Goal: Task Accomplishment & Management: Use online tool/utility

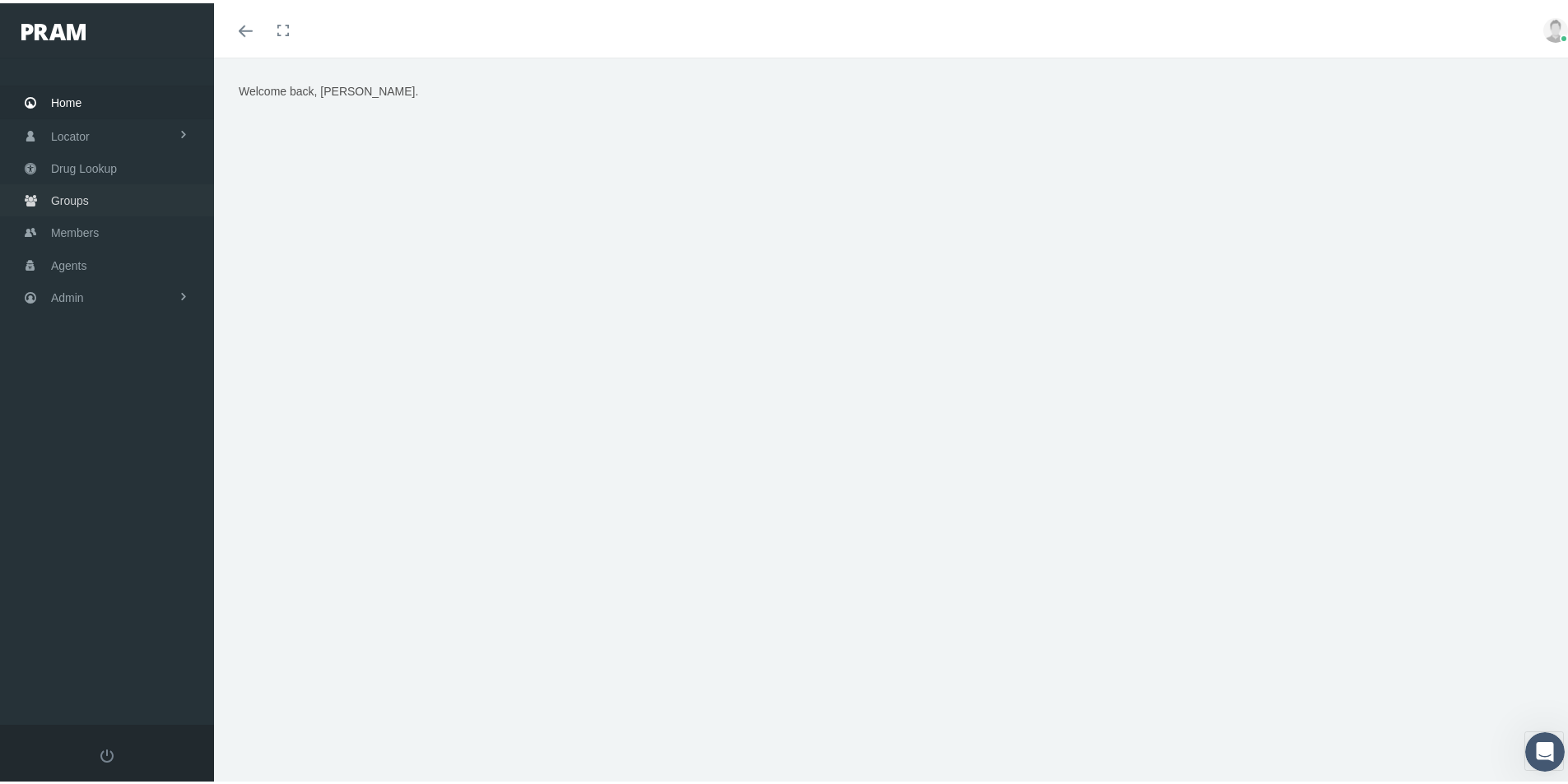
click at [70, 200] on span "Groups" at bounding box center [70, 196] width 38 height 31
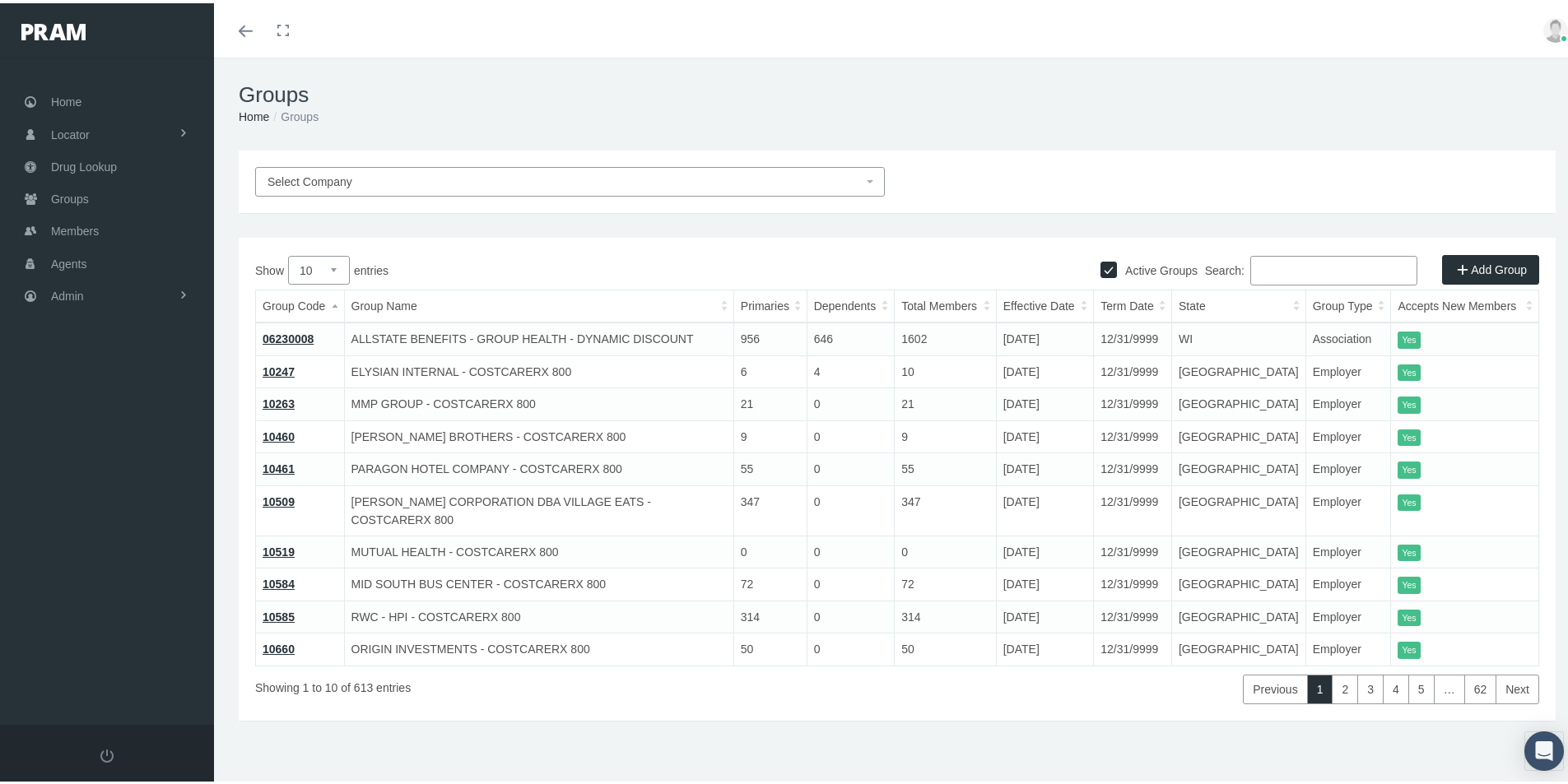
click at [632, 681] on div "Showing 1 to 10 of 613 entries" at bounding box center [522, 681] width 535 height 38
click at [689, 666] on div "Showing 1 to 10 of 613 entries" at bounding box center [522, 681] width 535 height 38
click at [544, 691] on div "Active Groups Add Group Show 10 25 50 100 entries Search: Group Code Group Name…" at bounding box center [897, 476] width 1317 height 483
click at [505, 683] on div "Active Groups Add Group Show 10 25 50 100 entries Search: Group Code Group Name…" at bounding box center [897, 476] width 1317 height 483
click at [66, 233] on span "Members" at bounding box center [75, 227] width 48 height 31
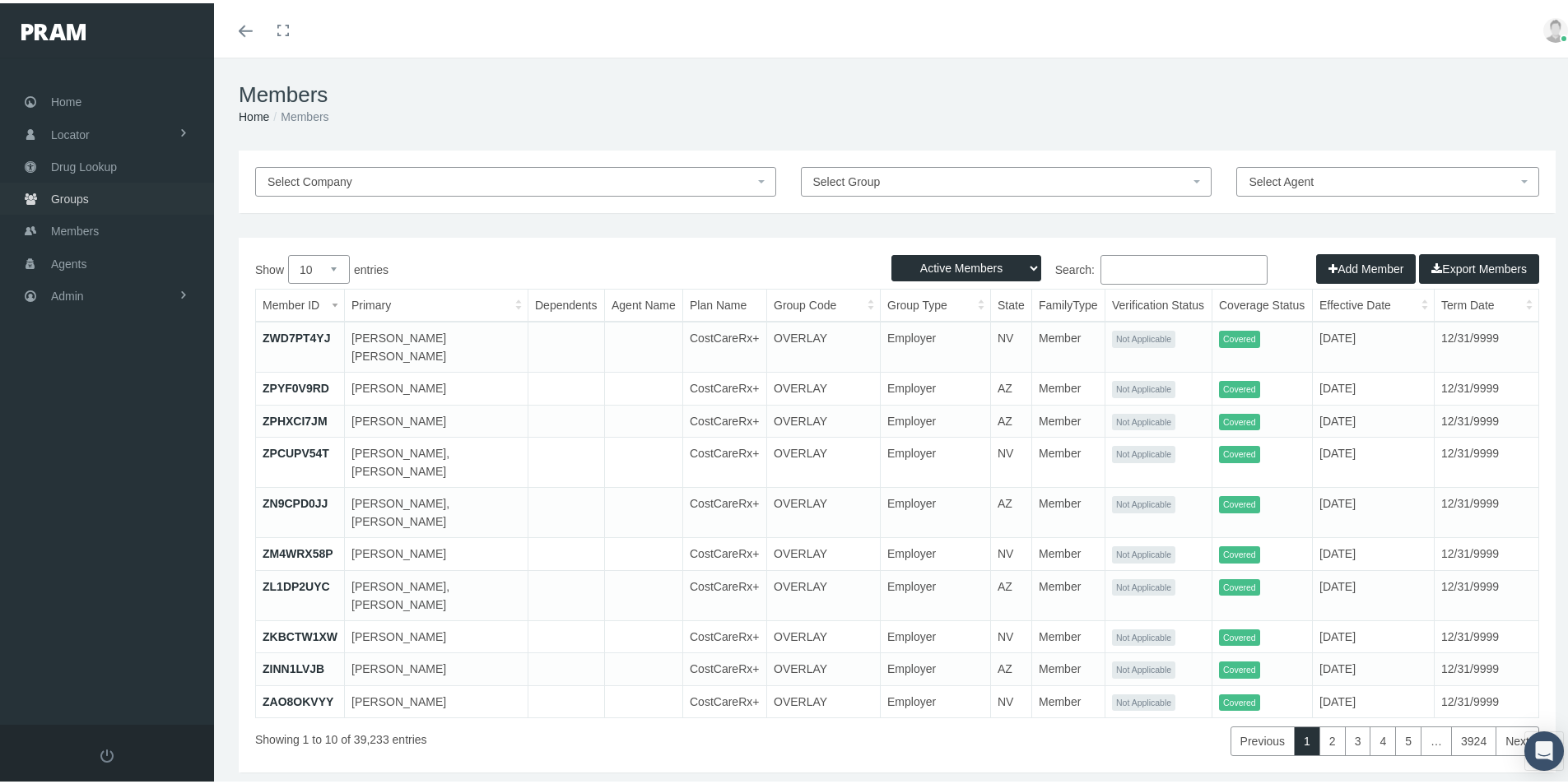
click at [76, 192] on span "Groups" at bounding box center [70, 196] width 38 height 31
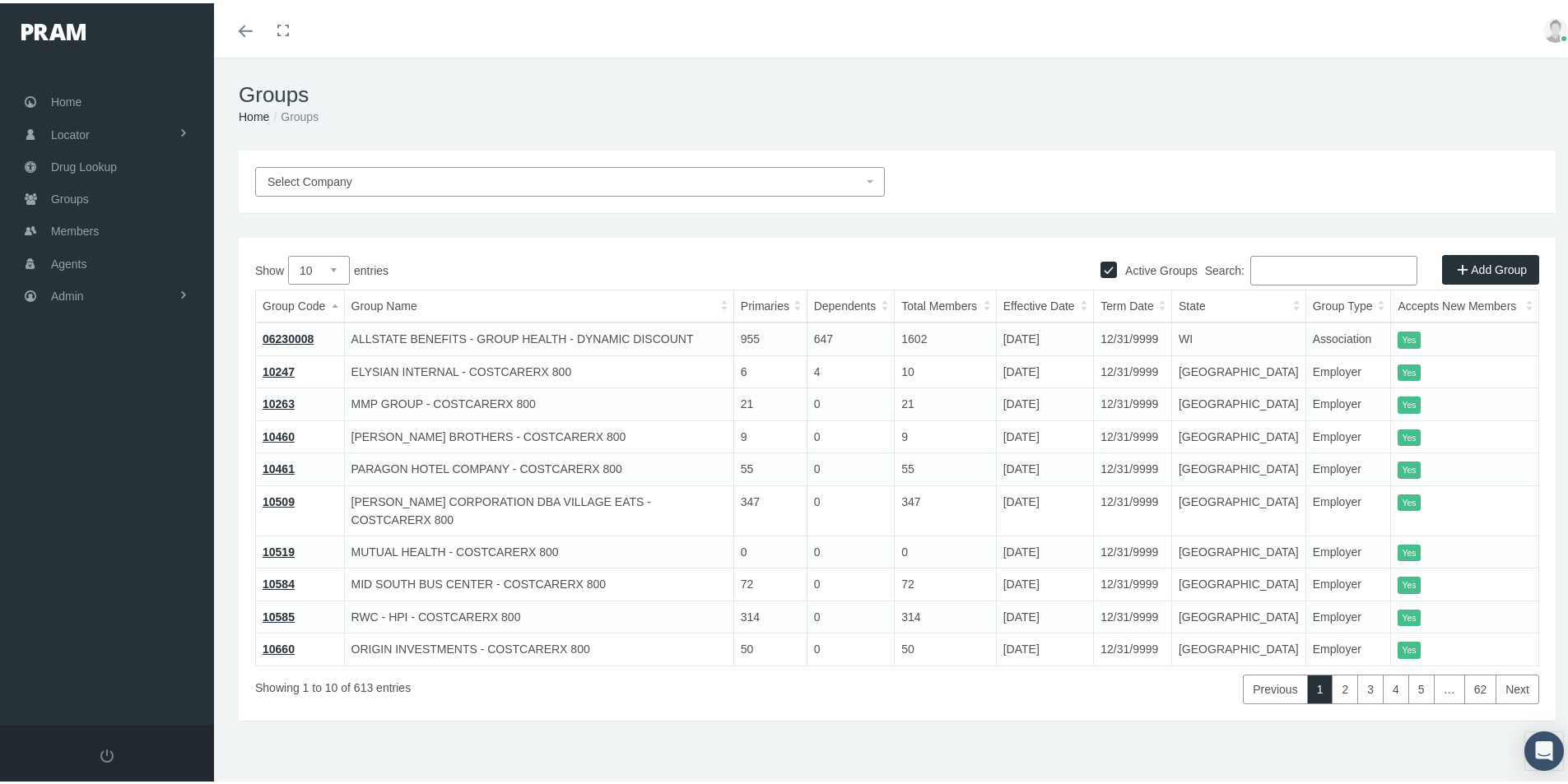
click at [1273, 274] on input "Search:" at bounding box center [1333, 266] width 167 height 29
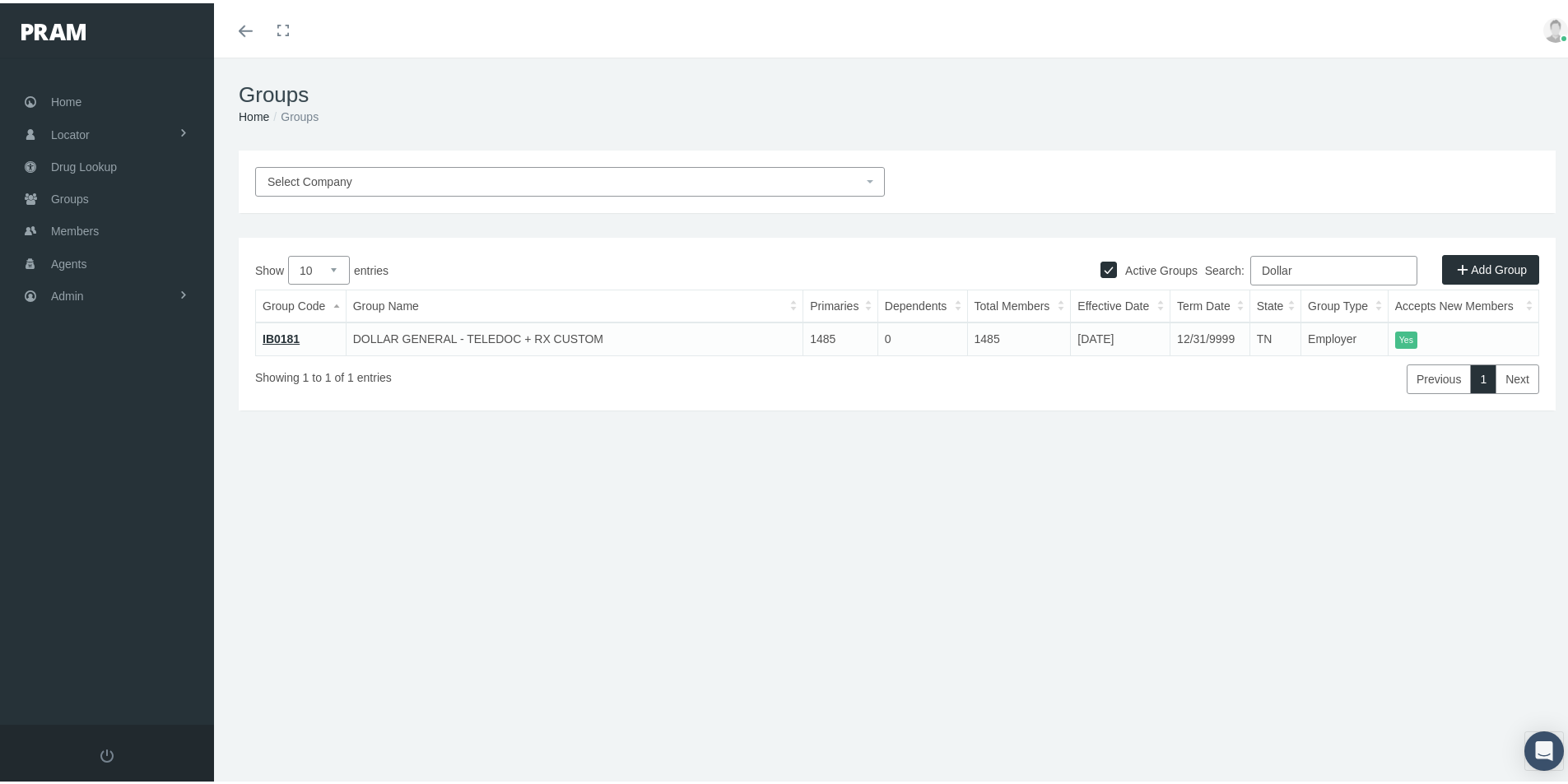
type input "Dollar"
click at [282, 335] on link "IB0181" at bounding box center [282, 335] width 37 height 13
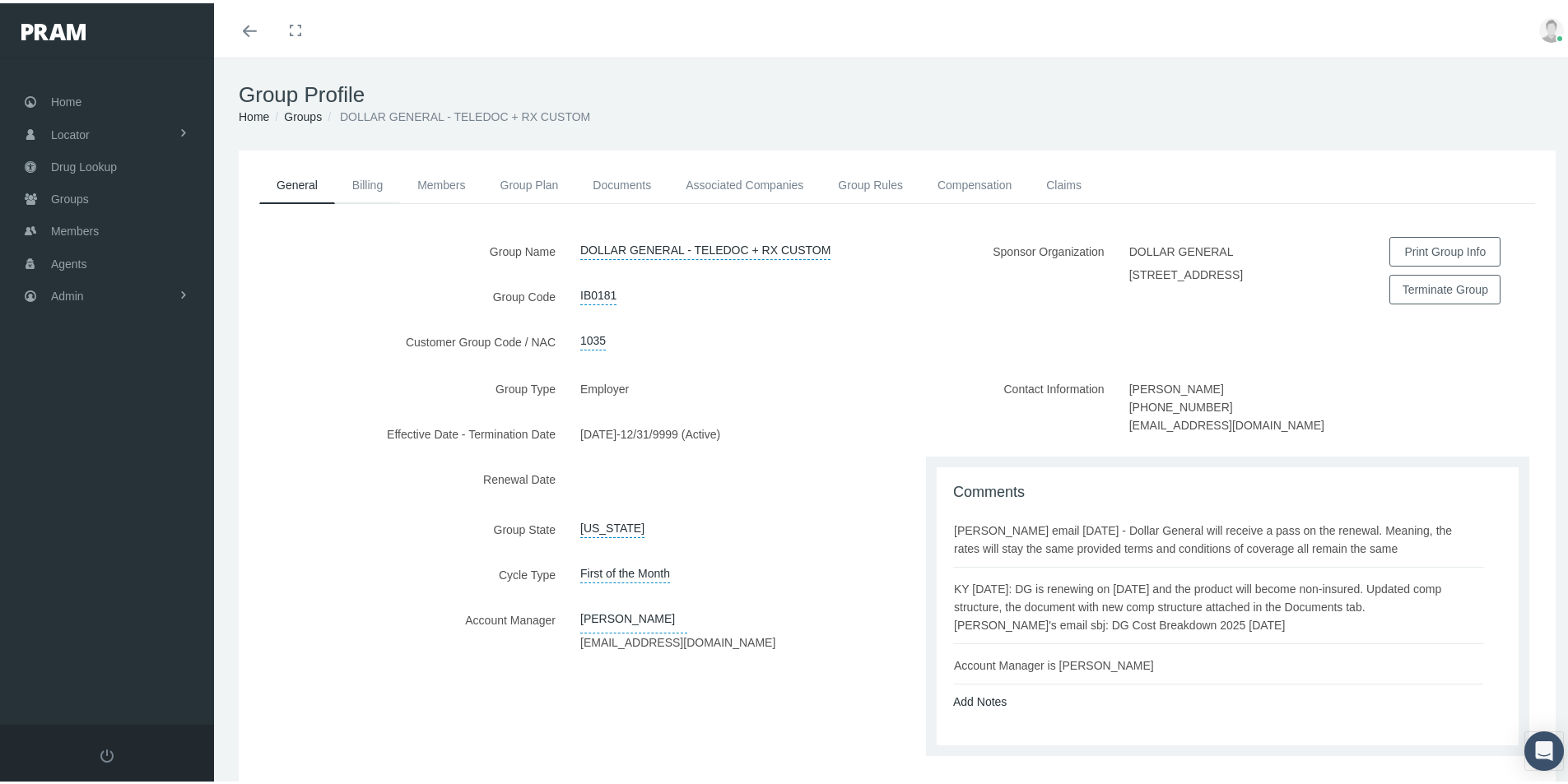
click at [372, 183] on link "Billing" at bounding box center [367, 181] width 65 height 36
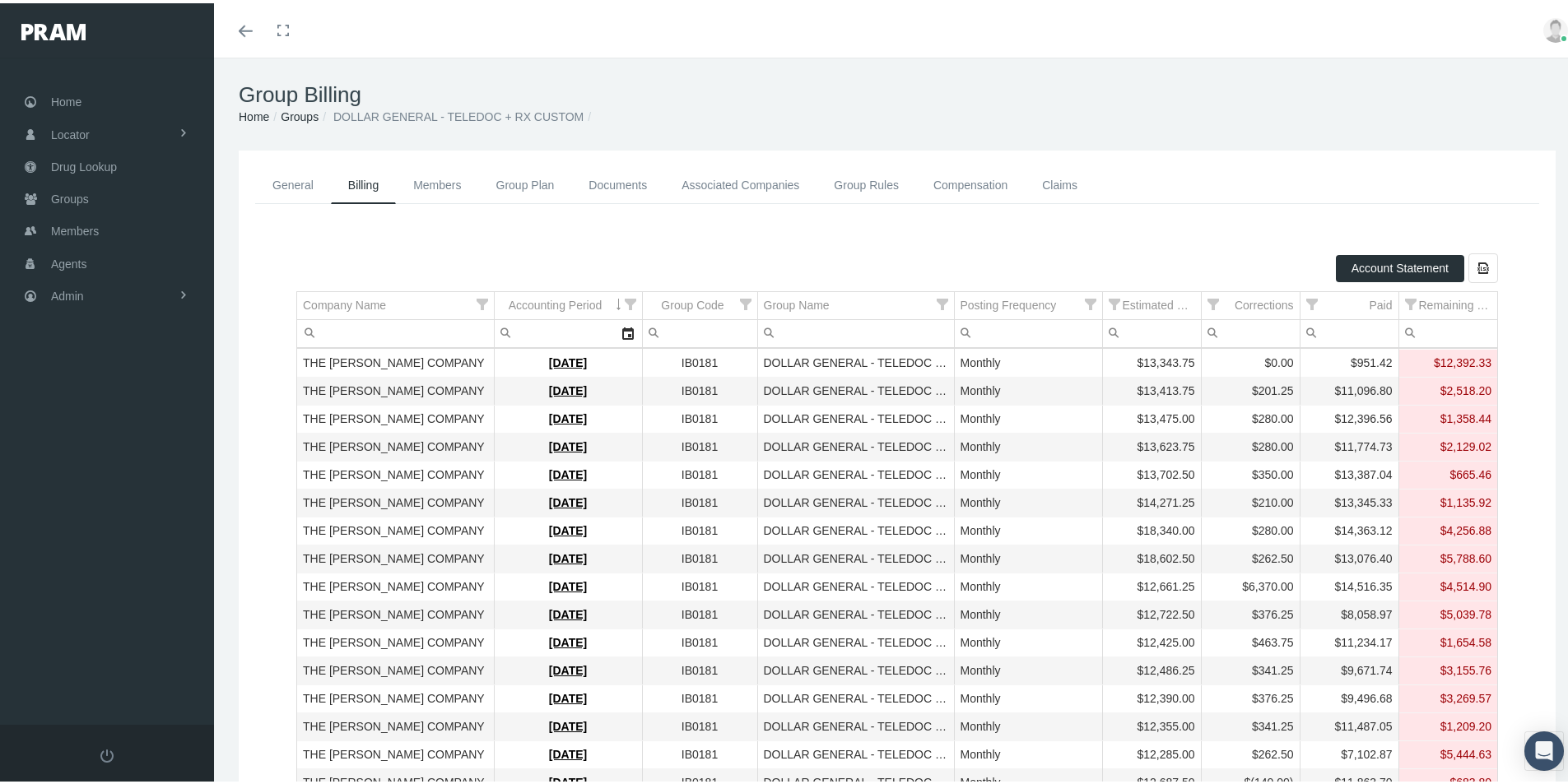
click at [58, 288] on span "Admin" at bounding box center [67, 292] width 33 height 31
click at [106, 576] on span "Eligibility File Uploads" at bounding box center [123, 570] width 112 height 28
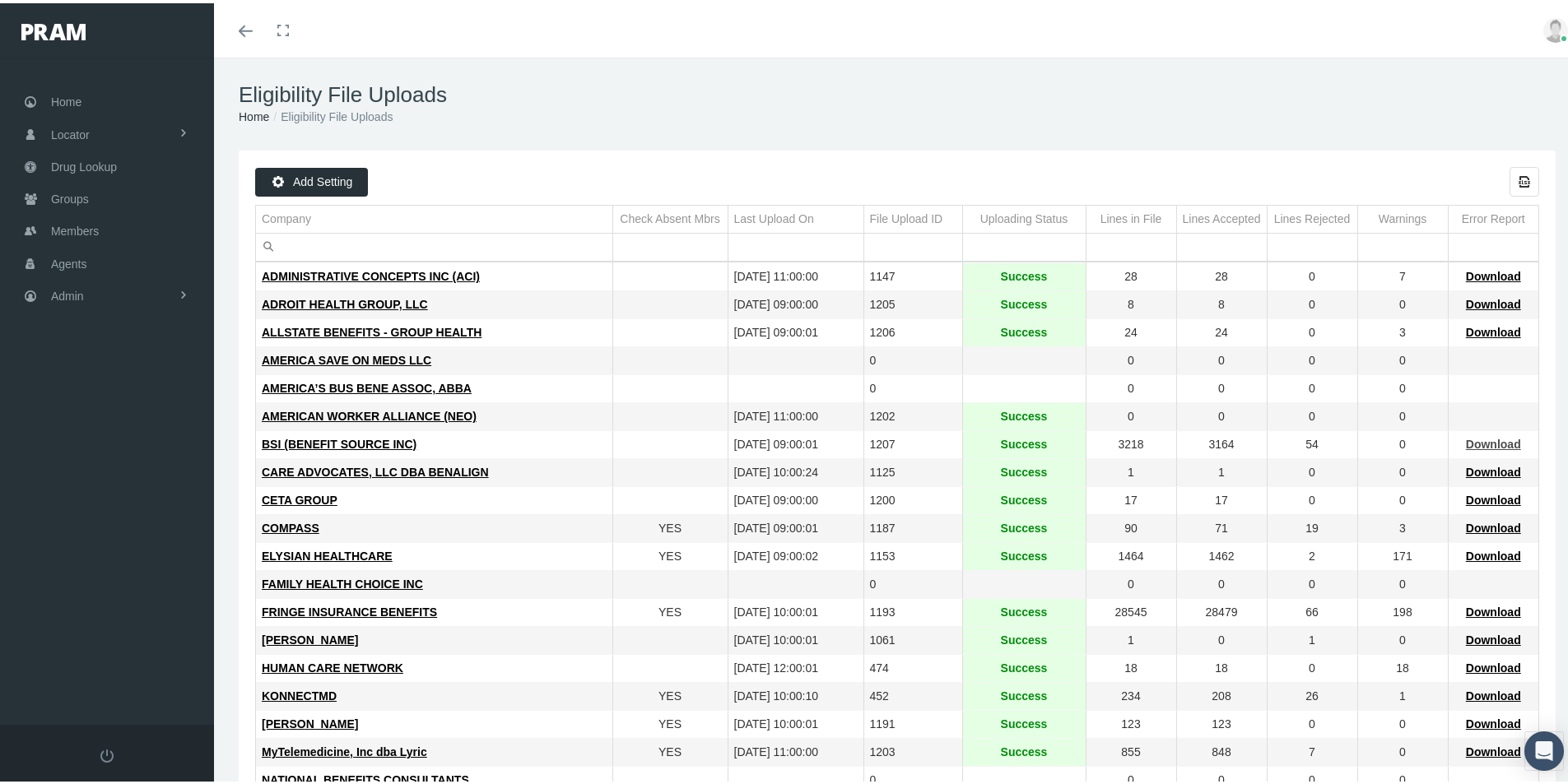
click at [1497, 445] on span "Download" at bounding box center [1493, 441] width 55 height 13
drag, startPoint x: 870, startPoint y: 84, endPoint x: 858, endPoint y: 89, distance: 13.0
click at [870, 84] on h1 "Eligibility File Uploads" at bounding box center [897, 91] width 1317 height 26
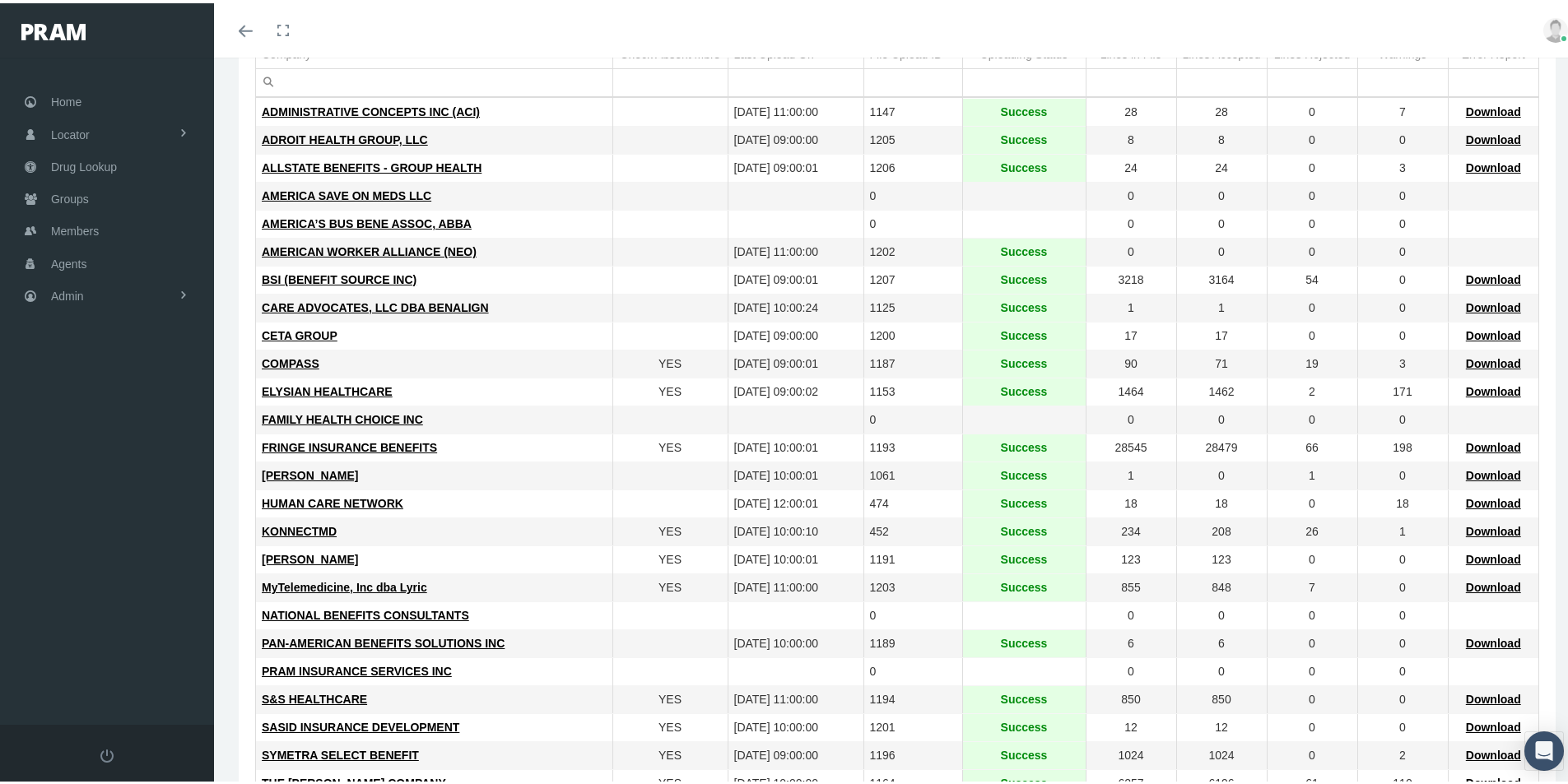
scroll to position [247, 0]
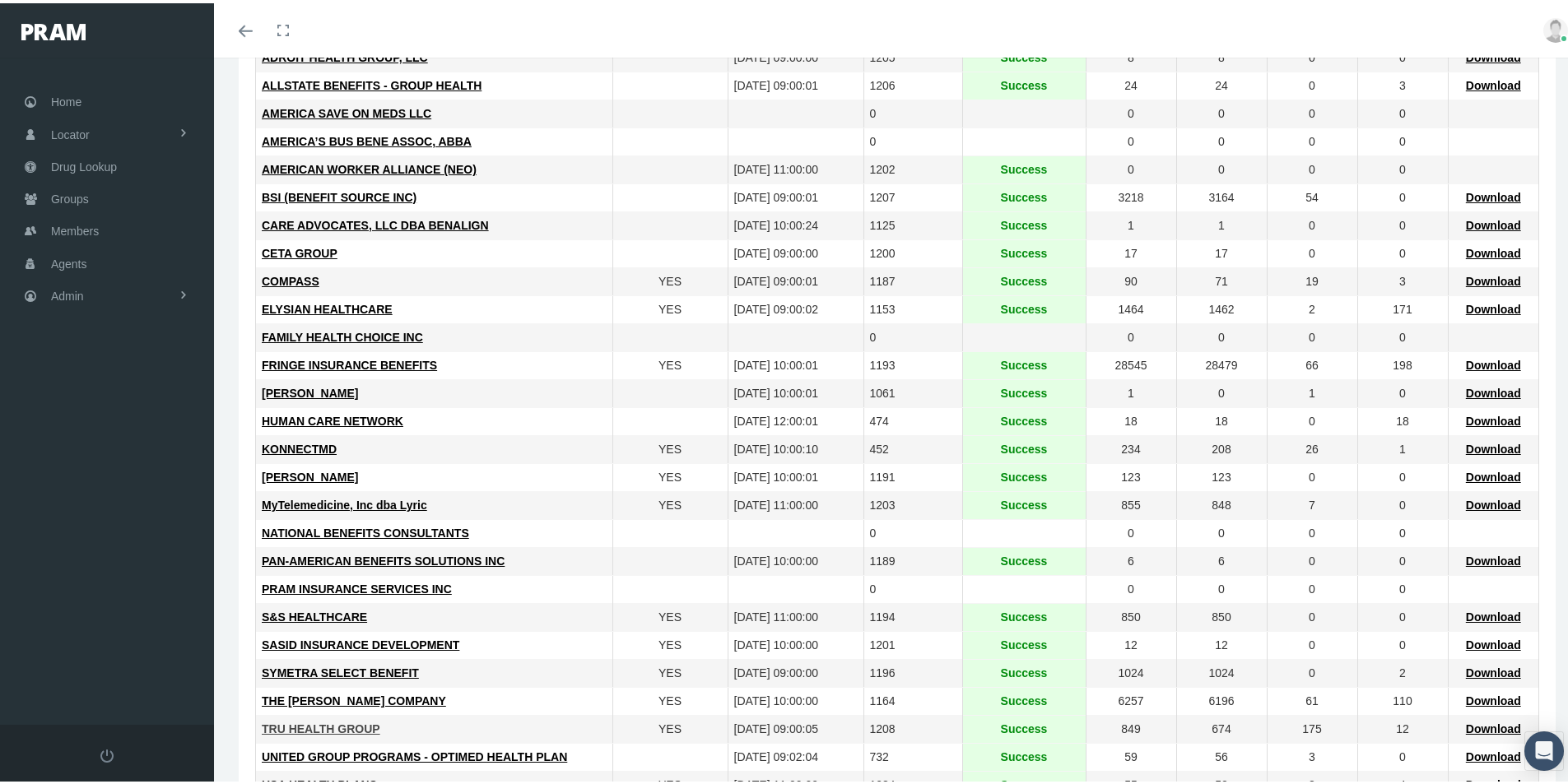
click at [329, 726] on span "TRU HEALTH GROUP" at bounding box center [321, 725] width 119 height 13
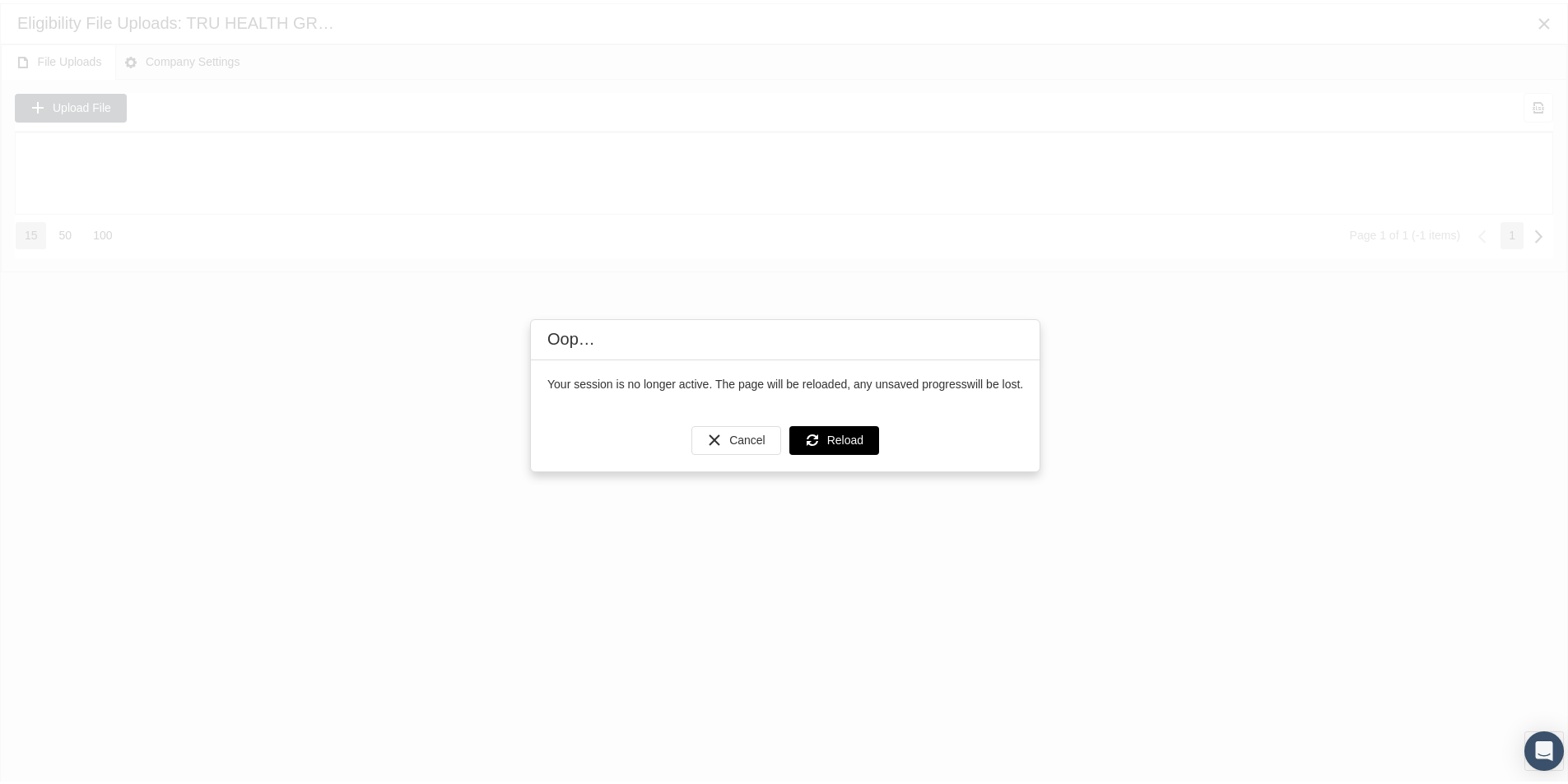
click at [819, 439] on div "Reload" at bounding box center [833, 437] width 88 height 27
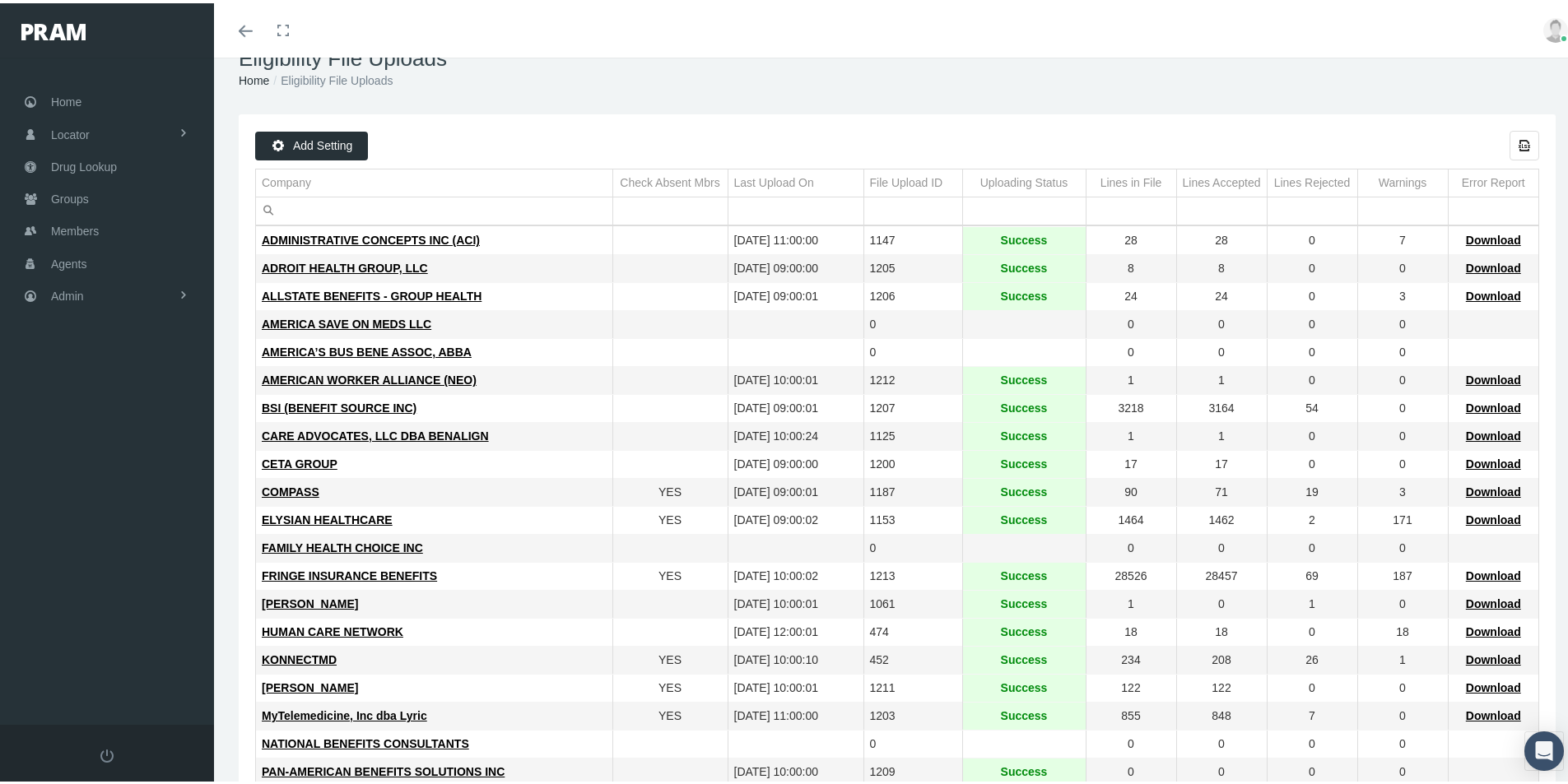
scroll to position [334, 0]
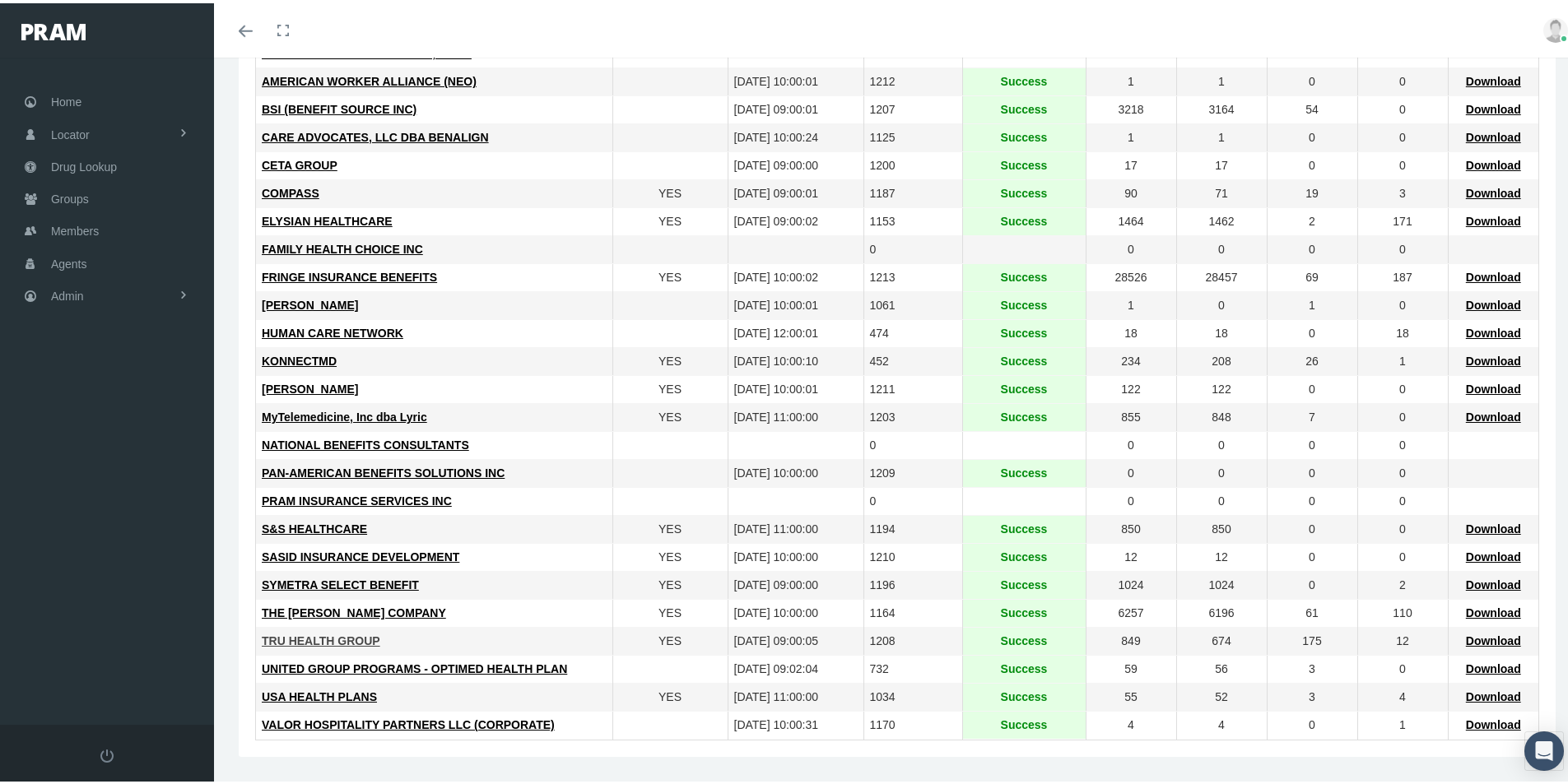
click at [304, 637] on span "TRU HEALTH GROUP" at bounding box center [321, 637] width 119 height 13
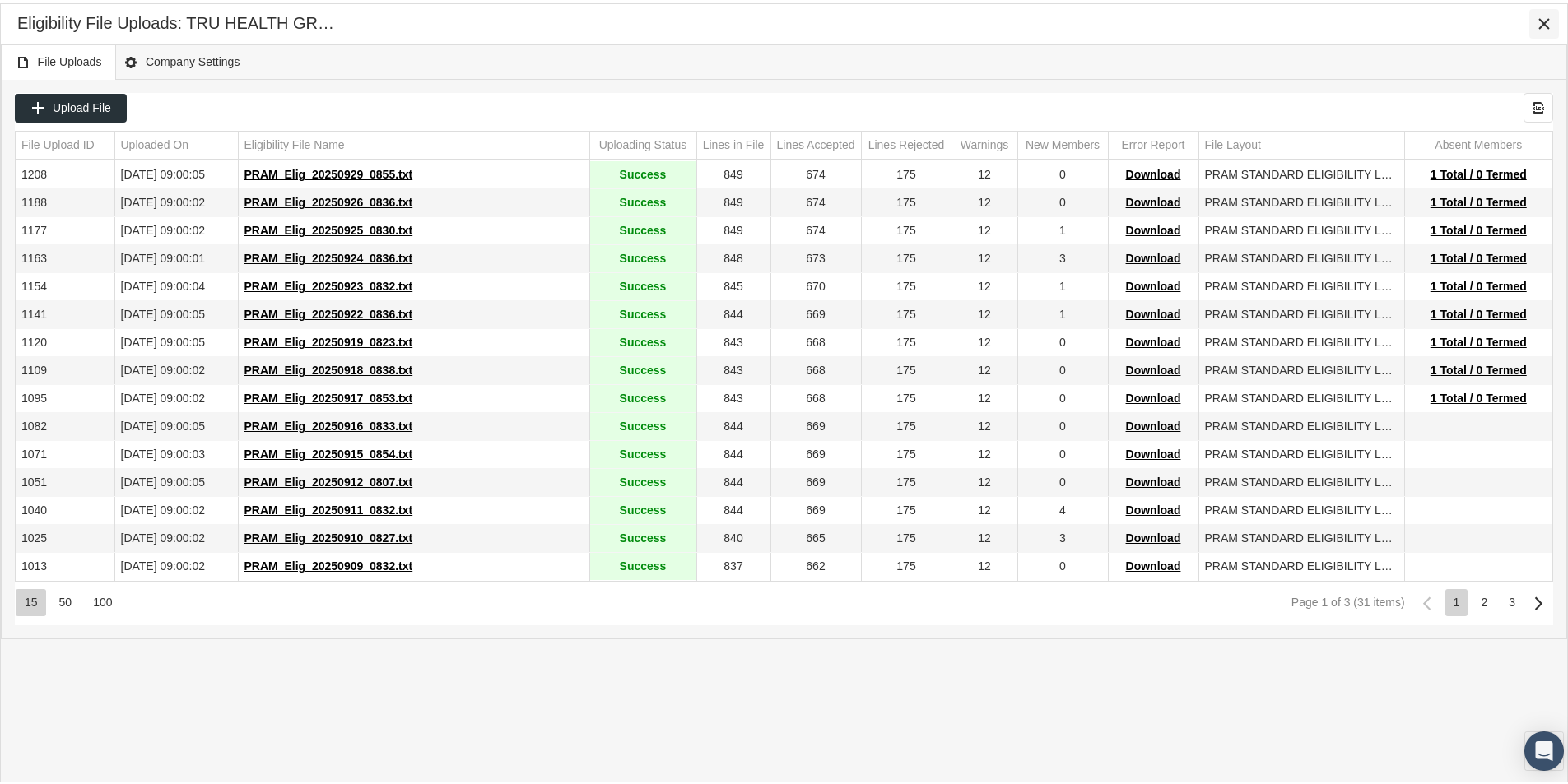
drag, startPoint x: 1541, startPoint y: 21, endPoint x: 1532, endPoint y: 25, distance: 9.8
click at [1538, 21] on icon "Close" at bounding box center [1543, 20] width 15 height 15
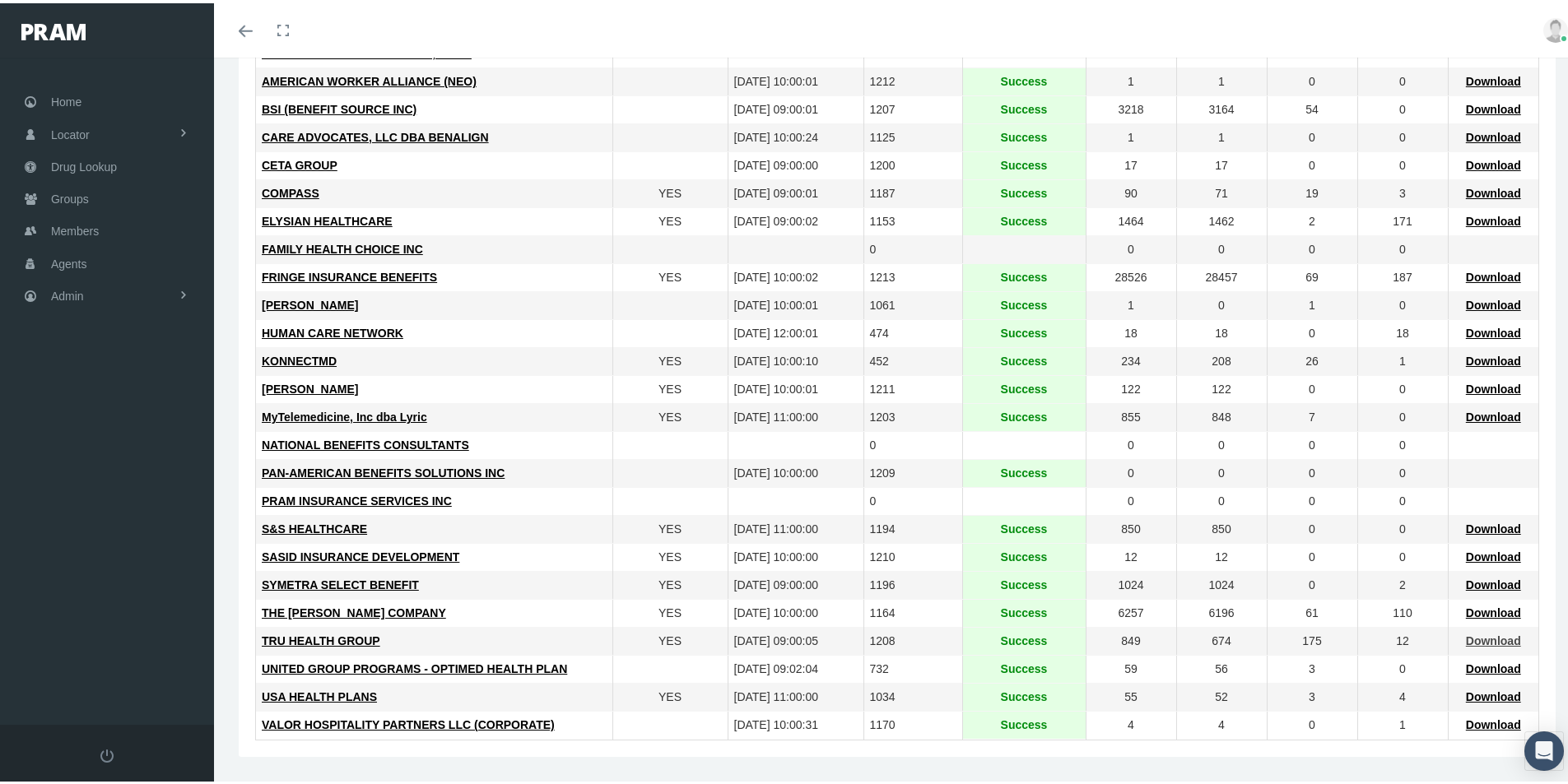
click at [1473, 635] on span "Download" at bounding box center [1493, 637] width 55 height 13
click at [308, 635] on span "TRU HEALTH GROUP" at bounding box center [321, 637] width 119 height 13
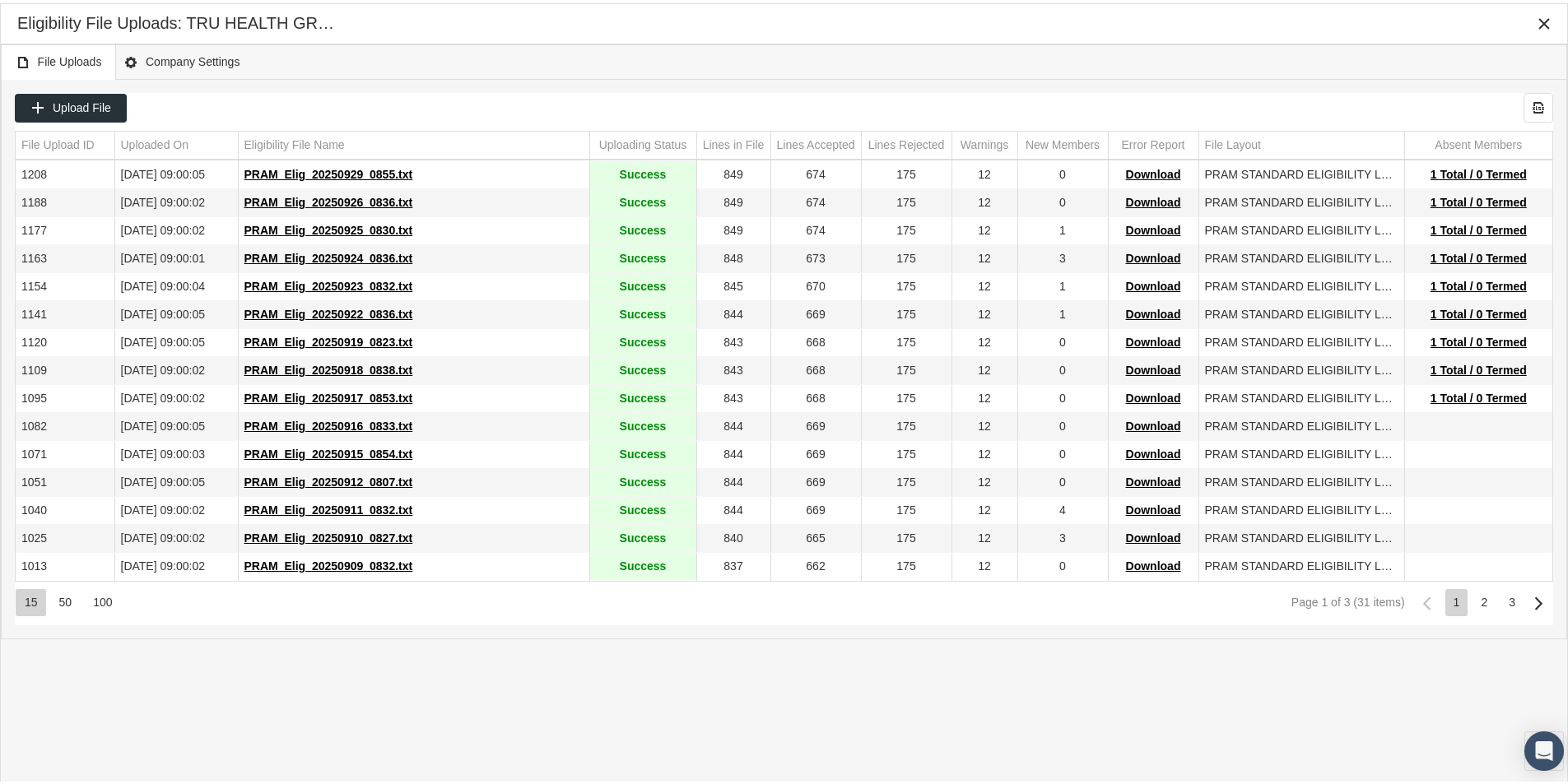
drag, startPoint x: 830, startPoint y: 42, endPoint x: 838, endPoint y: 57, distance: 17.0
click at [830, 42] on div "File Uploads Company Settings" at bounding box center [784, 58] width 1566 height 35
click at [1545, 15] on icon "Close" at bounding box center [1543, 20] width 15 height 15
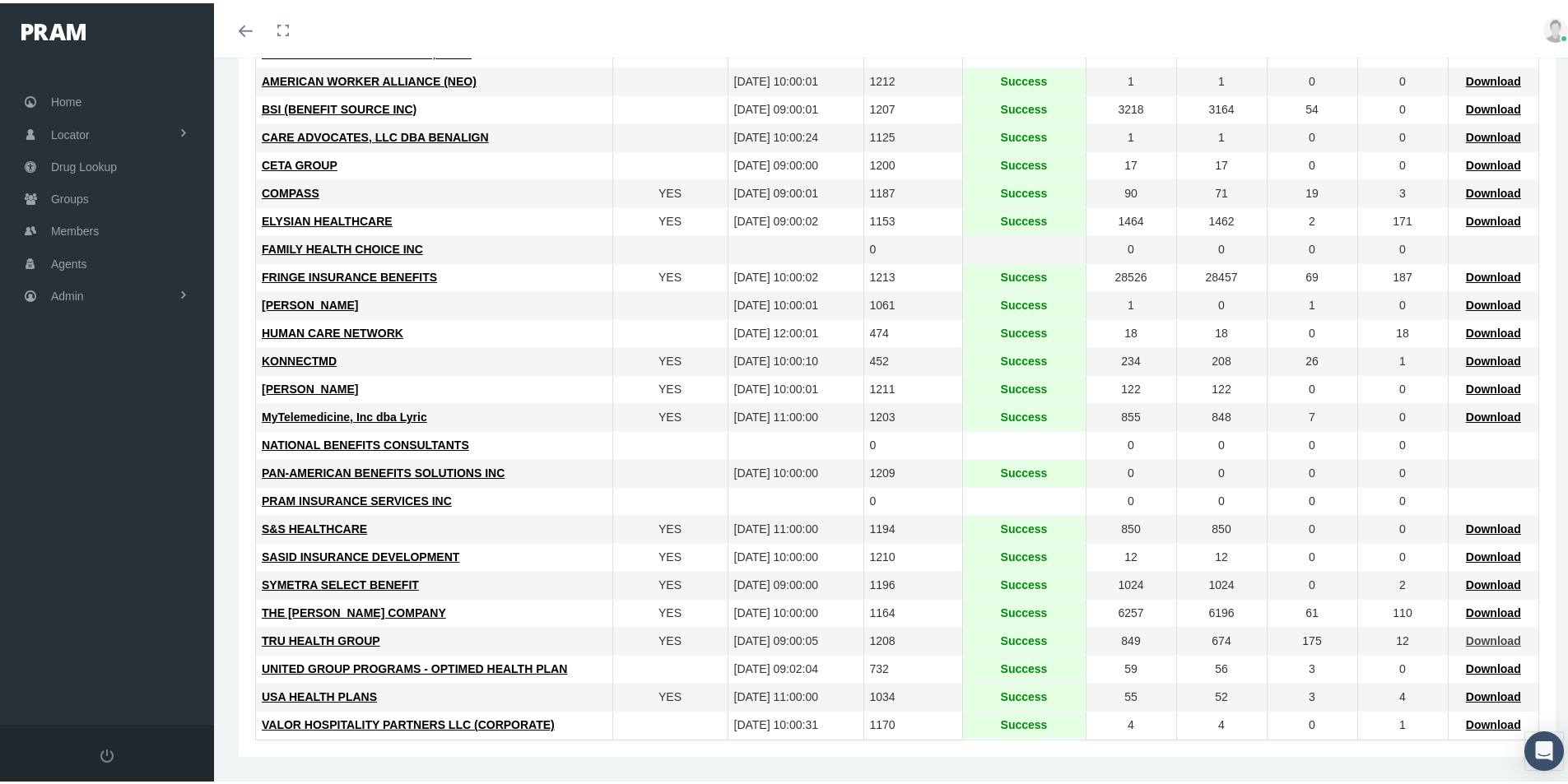
click at [1471, 635] on span "Download" at bounding box center [1493, 637] width 55 height 13
click at [617, 18] on div "Toggle menubar Toggle fullscreen Profile Logout" at bounding box center [897, 27] width 1341 height 54
drag, startPoint x: 580, startPoint y: 655, endPoint x: 568, endPoint y: 669, distance: 18.4
click at [581, 655] on td "UNITED GROUP PROGRAMS - OPTIMED HEALTH PLAN" at bounding box center [434, 666] width 356 height 28
click at [67, 225] on span "Members" at bounding box center [75, 227] width 48 height 31
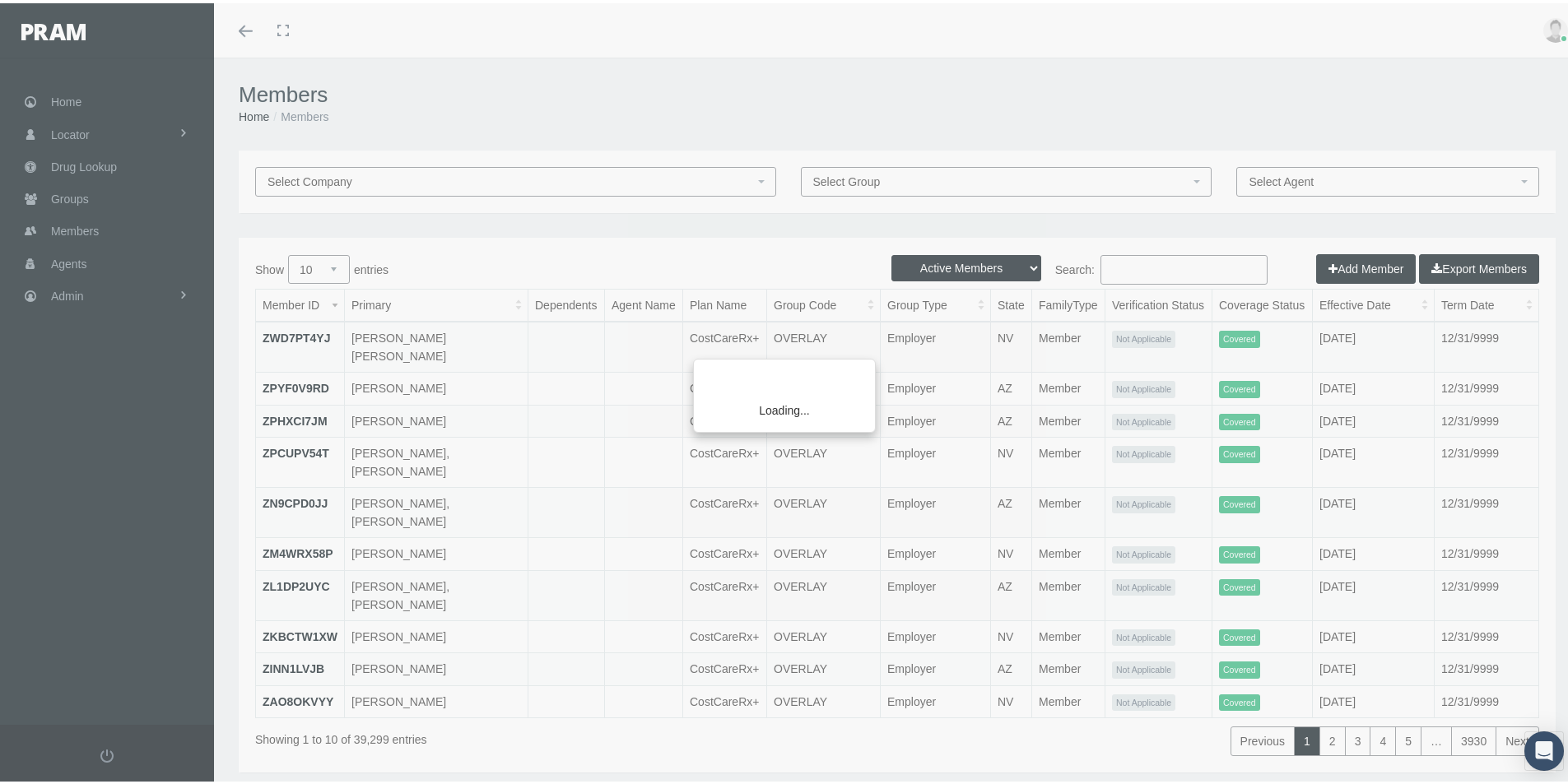
click at [1137, 268] on div "Loading..." at bounding box center [784, 392] width 1568 height 784
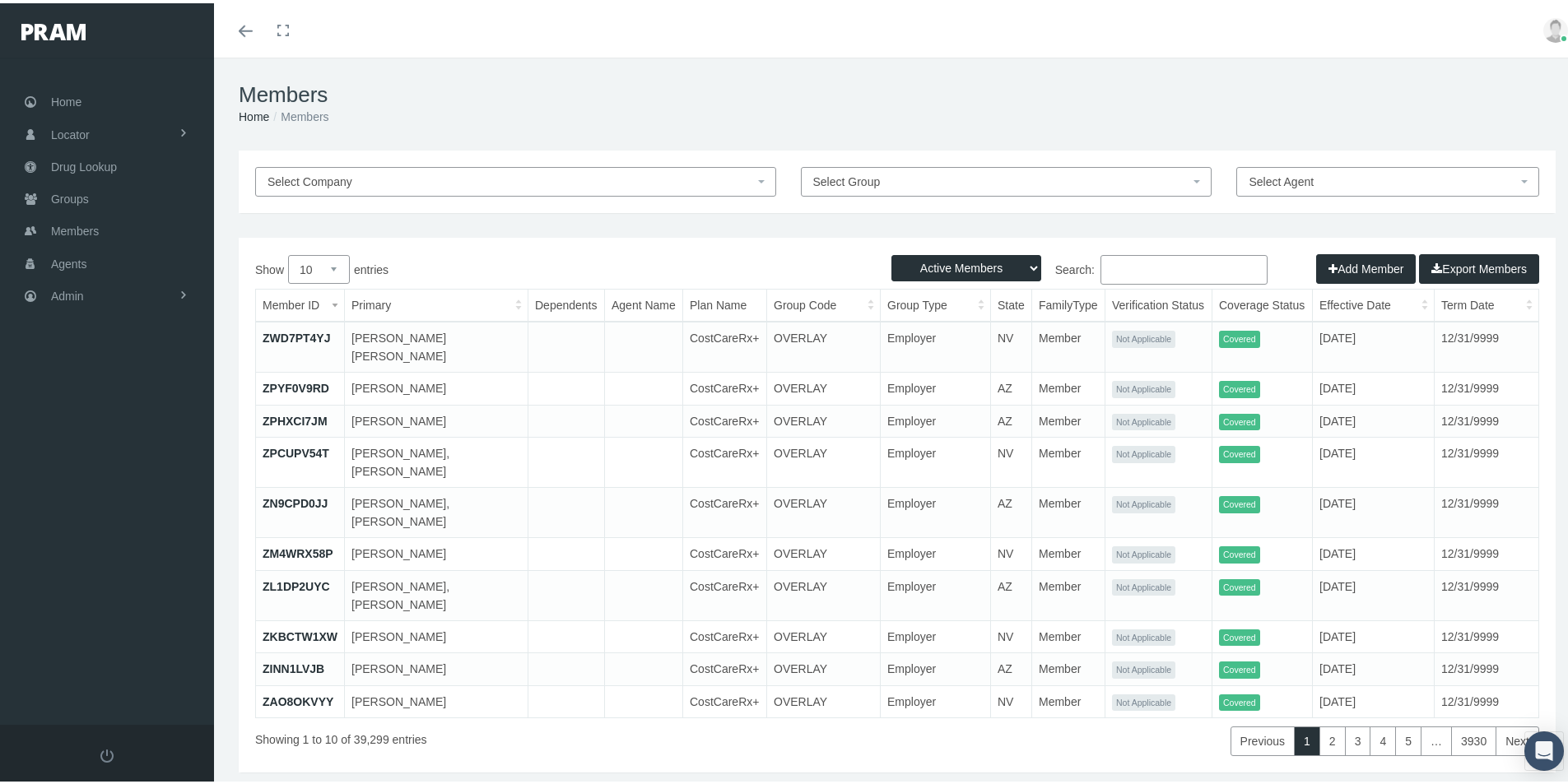
click at [1129, 268] on input "Search:" at bounding box center [1184, 265] width 167 height 29
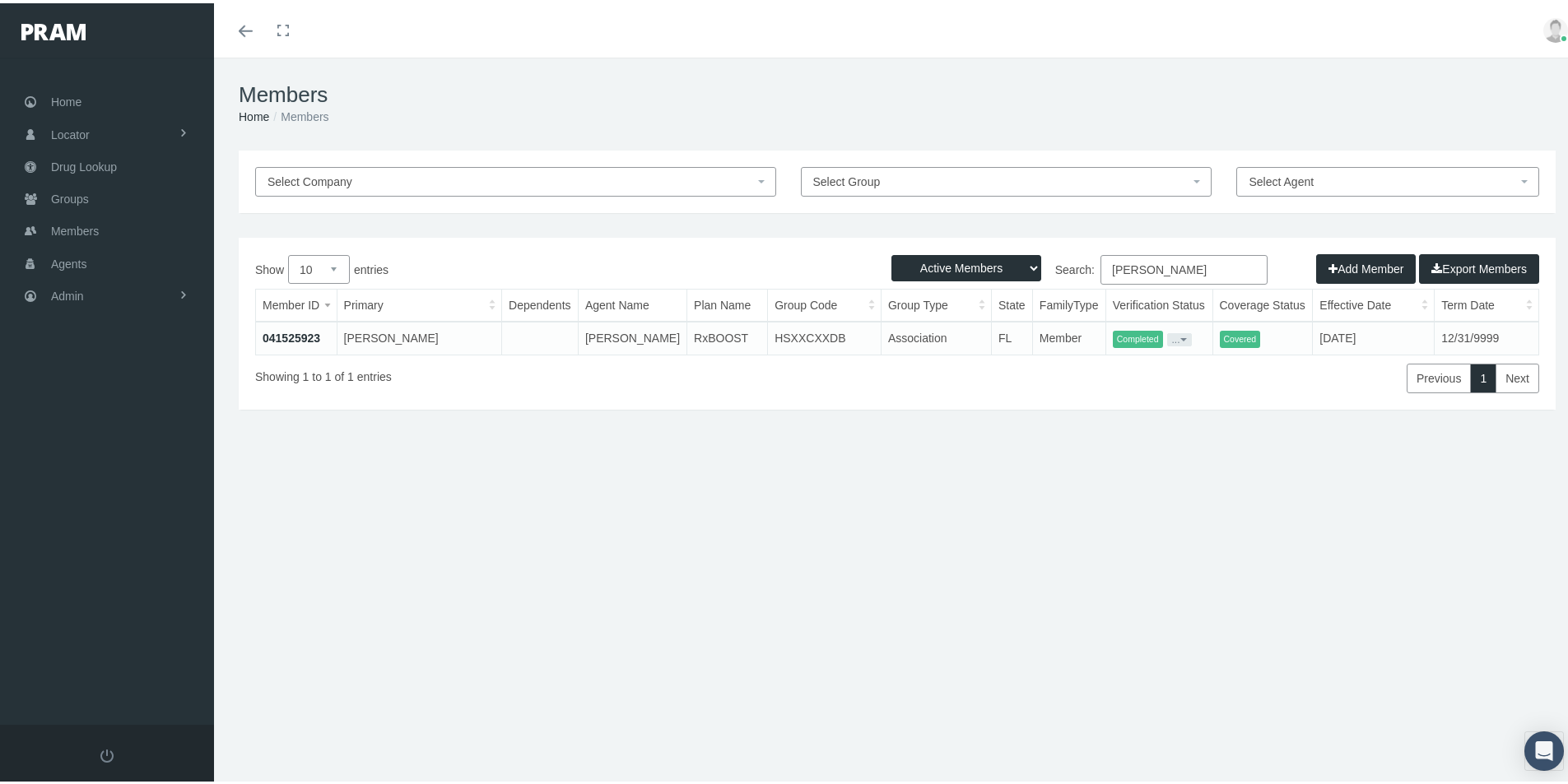
type input "erasmo ciccolella"
click at [281, 330] on link "041525923" at bounding box center [291, 334] width 58 height 13
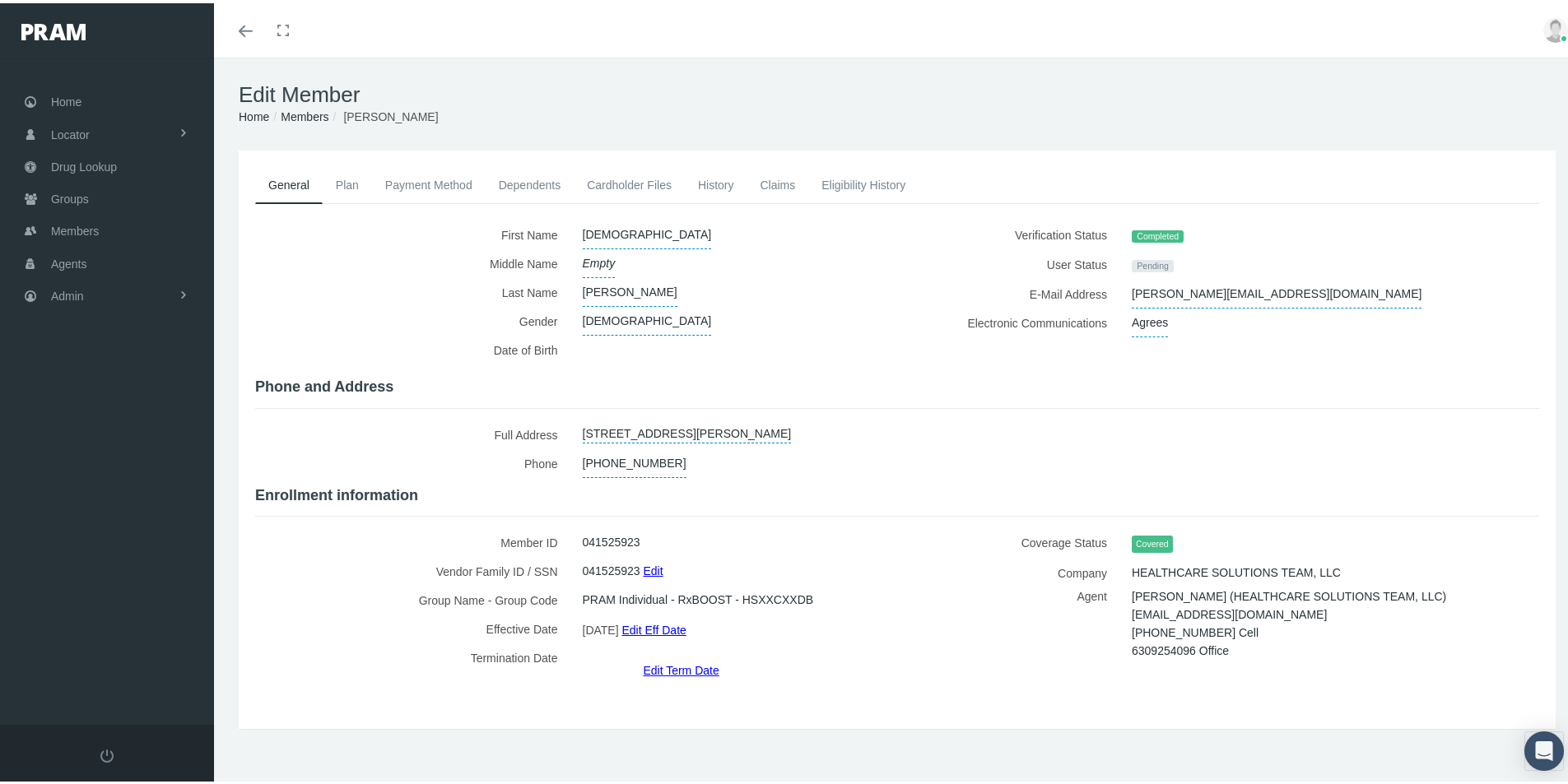
click at [670, 655] on link "Edit Term Date" at bounding box center [681, 666] width 76 height 24
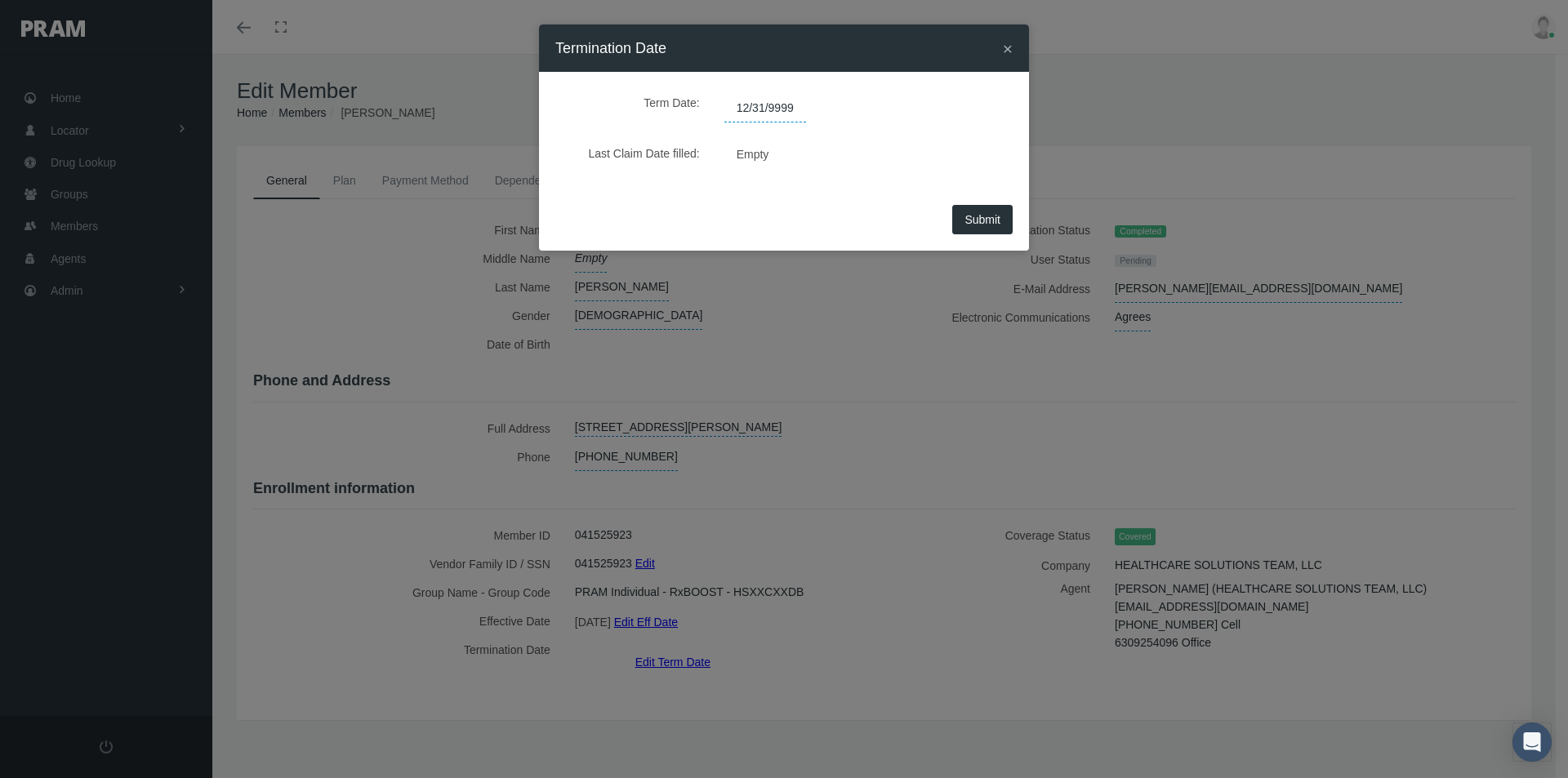
click at [784, 100] on span "12/31/9999" at bounding box center [764, 109] width 82 height 28
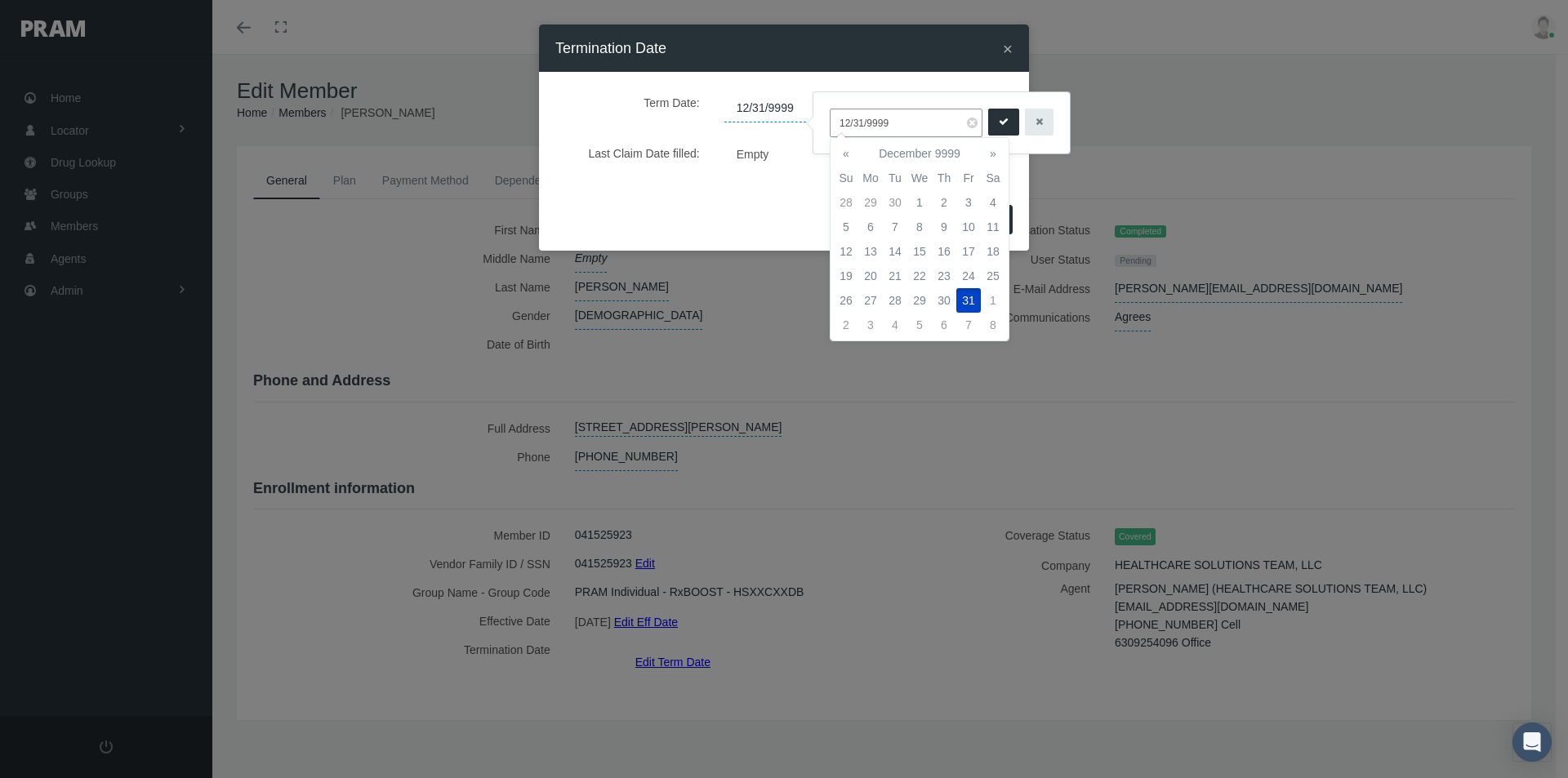
drag, startPoint x: 896, startPoint y: 121, endPoint x: 795, endPoint y: 128, distance: 101.2
click at [796, 128] on body "Toggle Fullscreen Toggle navigation Toggle menubar Toggle fullscreen Profile Lo…" at bounding box center [784, 389] width 1568 height 778
drag, startPoint x: 838, startPoint y: 121, endPoint x: 902, endPoint y: 115, distance: 64.3
click at [902, 115] on input "12/31/9999" at bounding box center [906, 123] width 153 height 29
type input "09/30/2025"
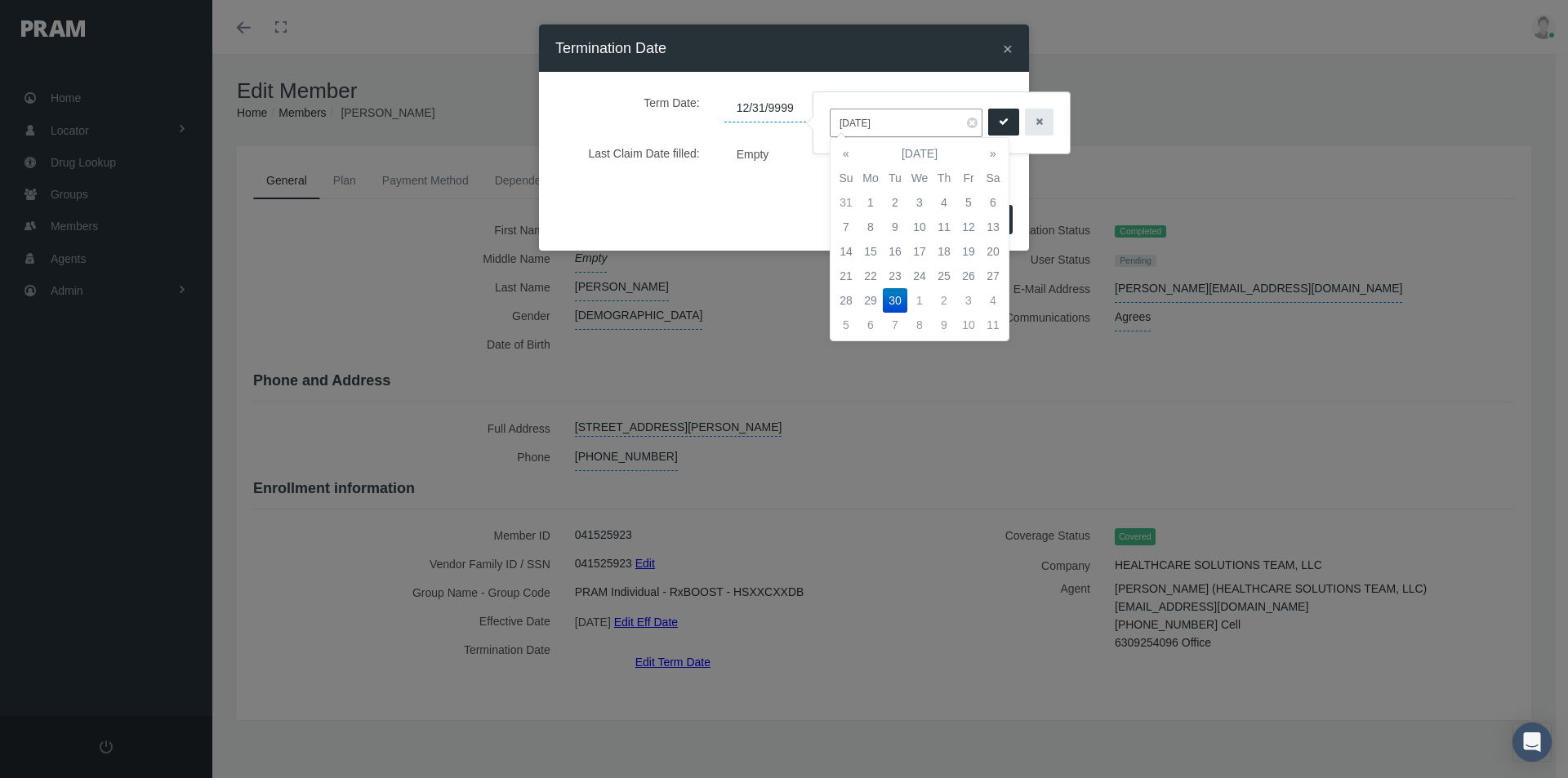
click at [894, 295] on td "30" at bounding box center [895, 300] width 25 height 25
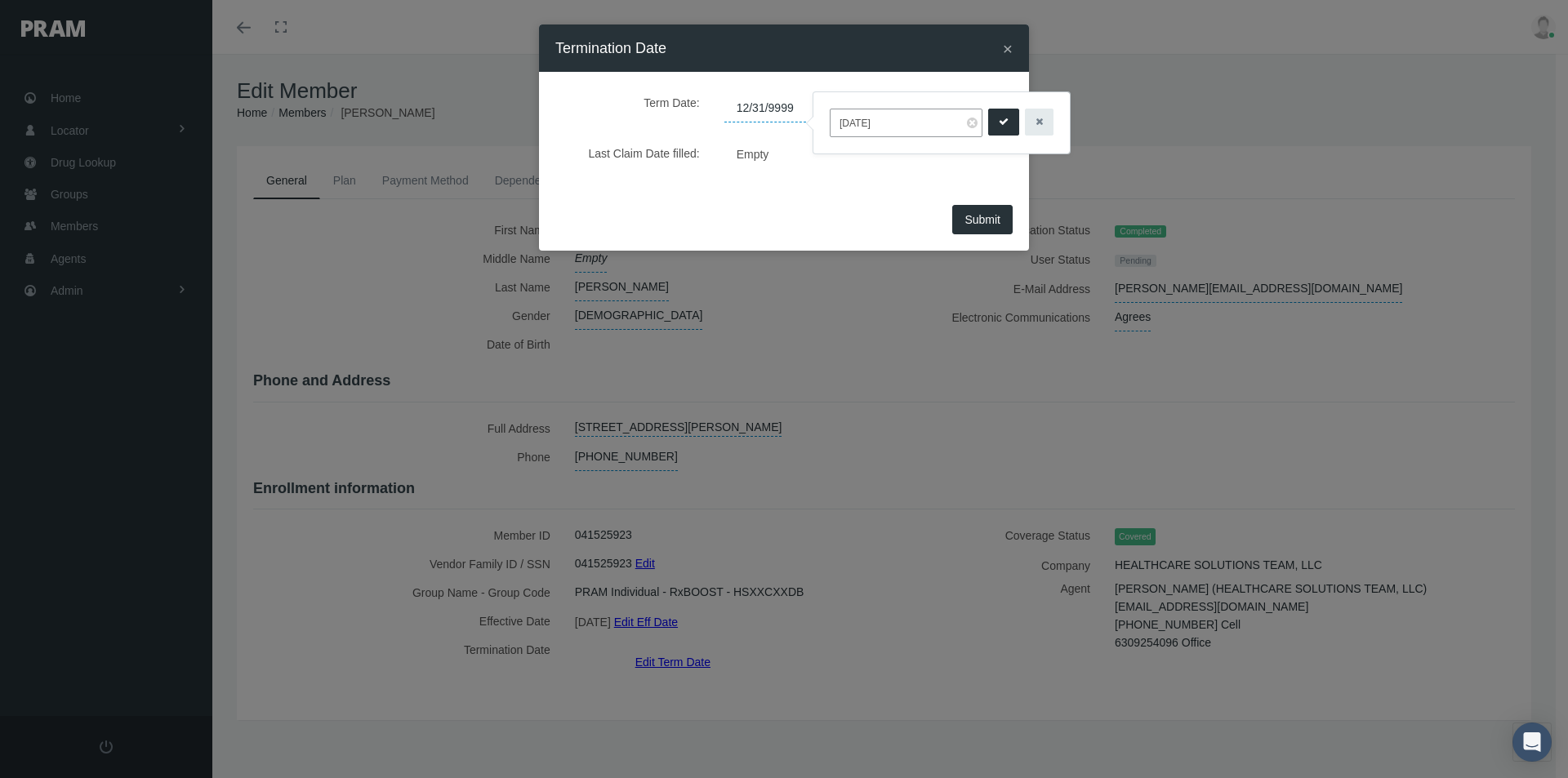
click at [1001, 124] on icon "submit" at bounding box center [1003, 122] width 10 height 16
click at [971, 226] on span "Submit" at bounding box center [982, 220] width 36 height 13
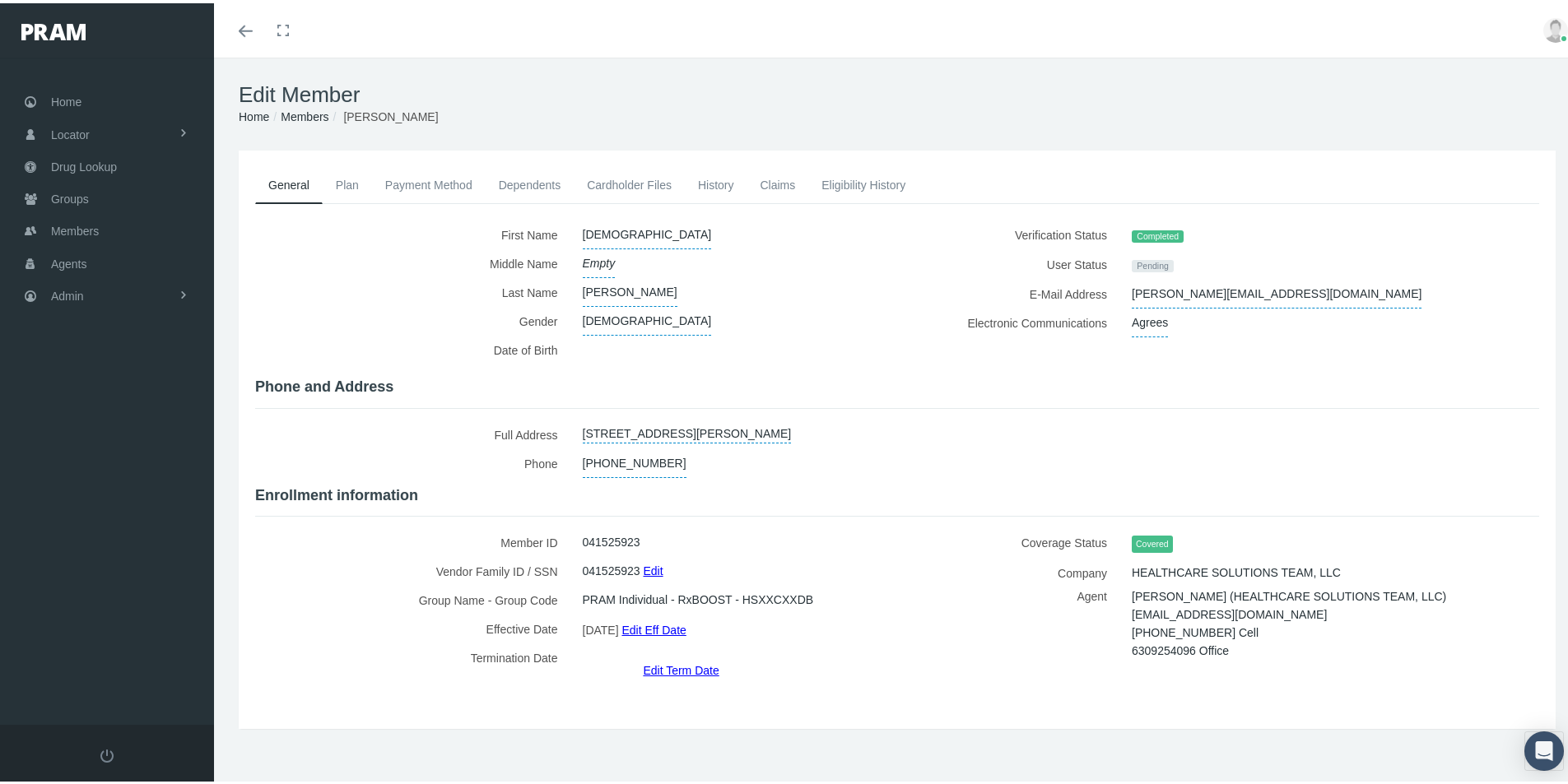
click at [717, 185] on link "History" at bounding box center [715, 181] width 63 height 36
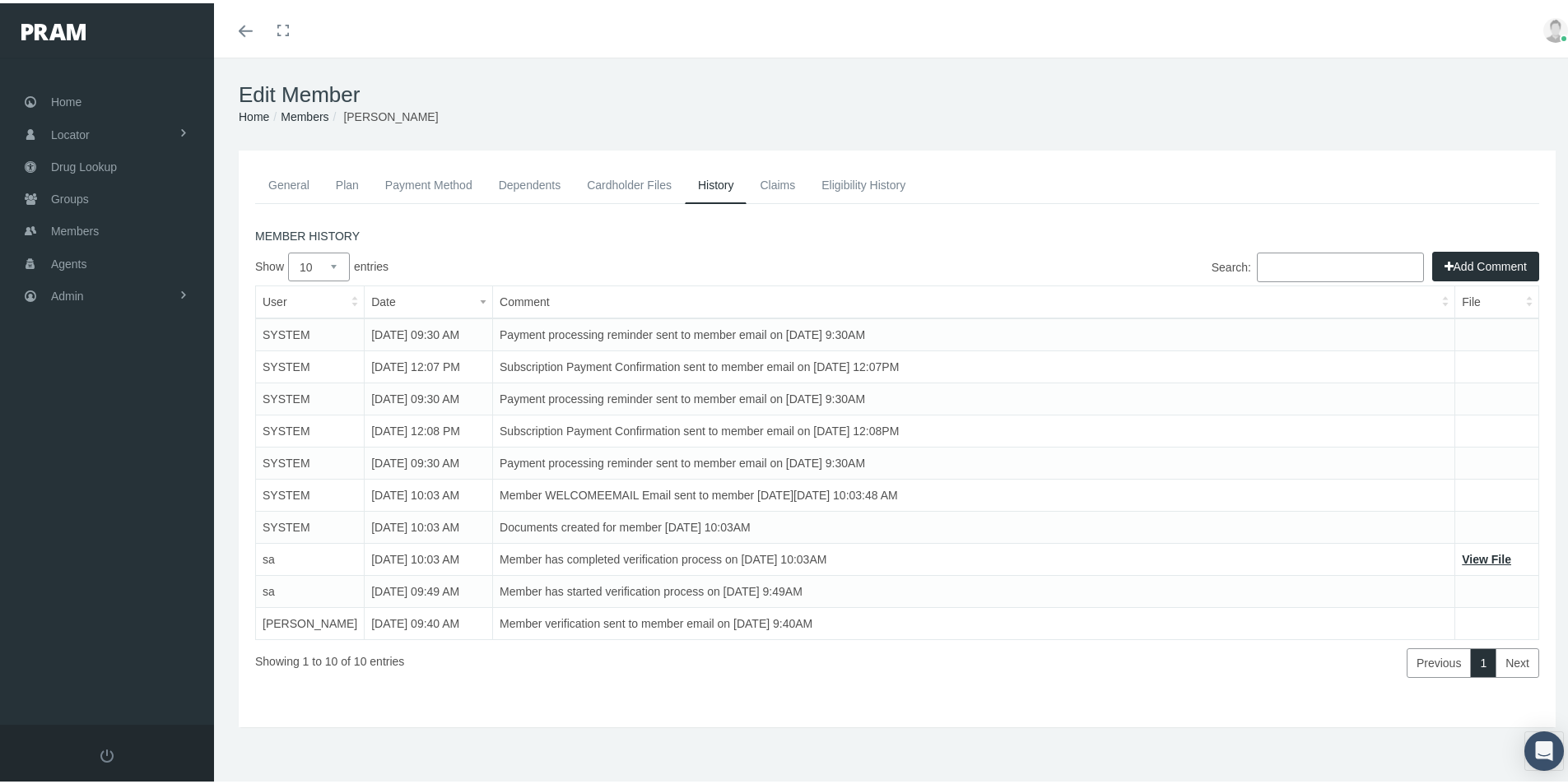
click at [1464, 264] on button "Add Comment" at bounding box center [1485, 263] width 107 height 29
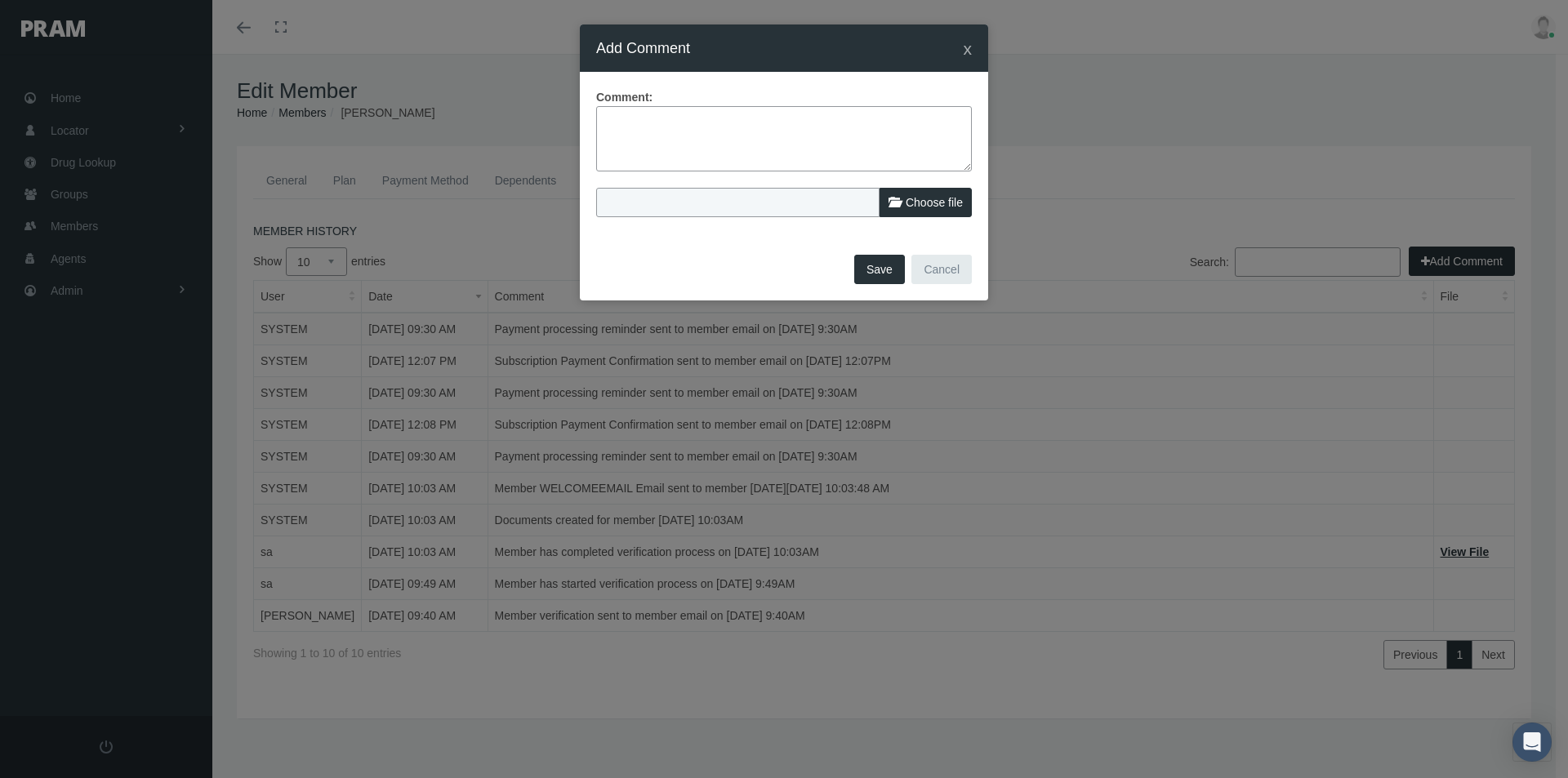
click at [620, 116] on textarea at bounding box center [784, 139] width 376 height 65
type textarea "Members agent notified me via intercom member wanted to cancel plan - Termed as…"
click at [873, 269] on button "Save" at bounding box center [879, 269] width 51 height 29
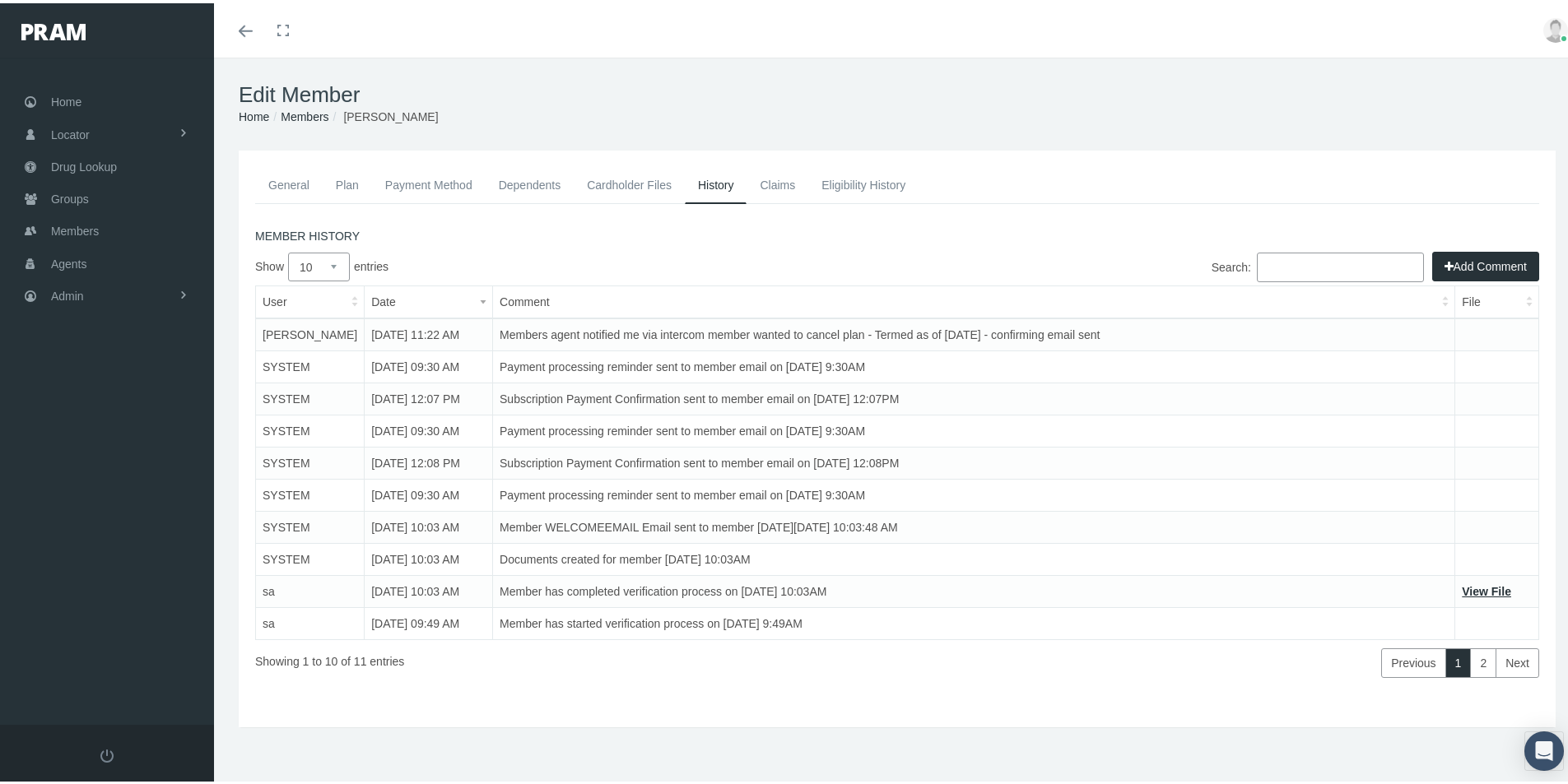
click at [444, 182] on link "Payment Method" at bounding box center [429, 181] width 113 height 36
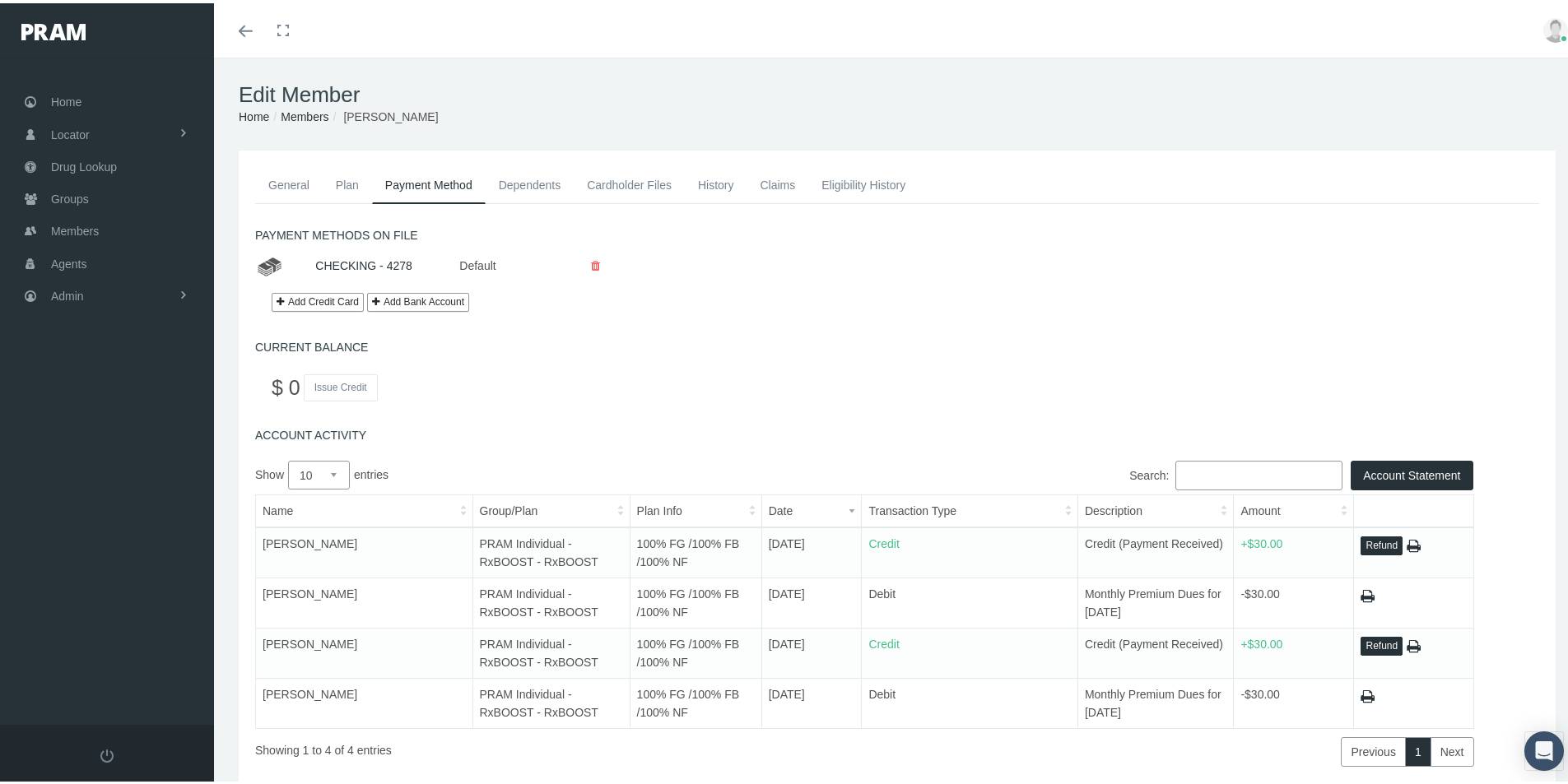
click at [288, 180] on link "General" at bounding box center [289, 181] width 67 height 36
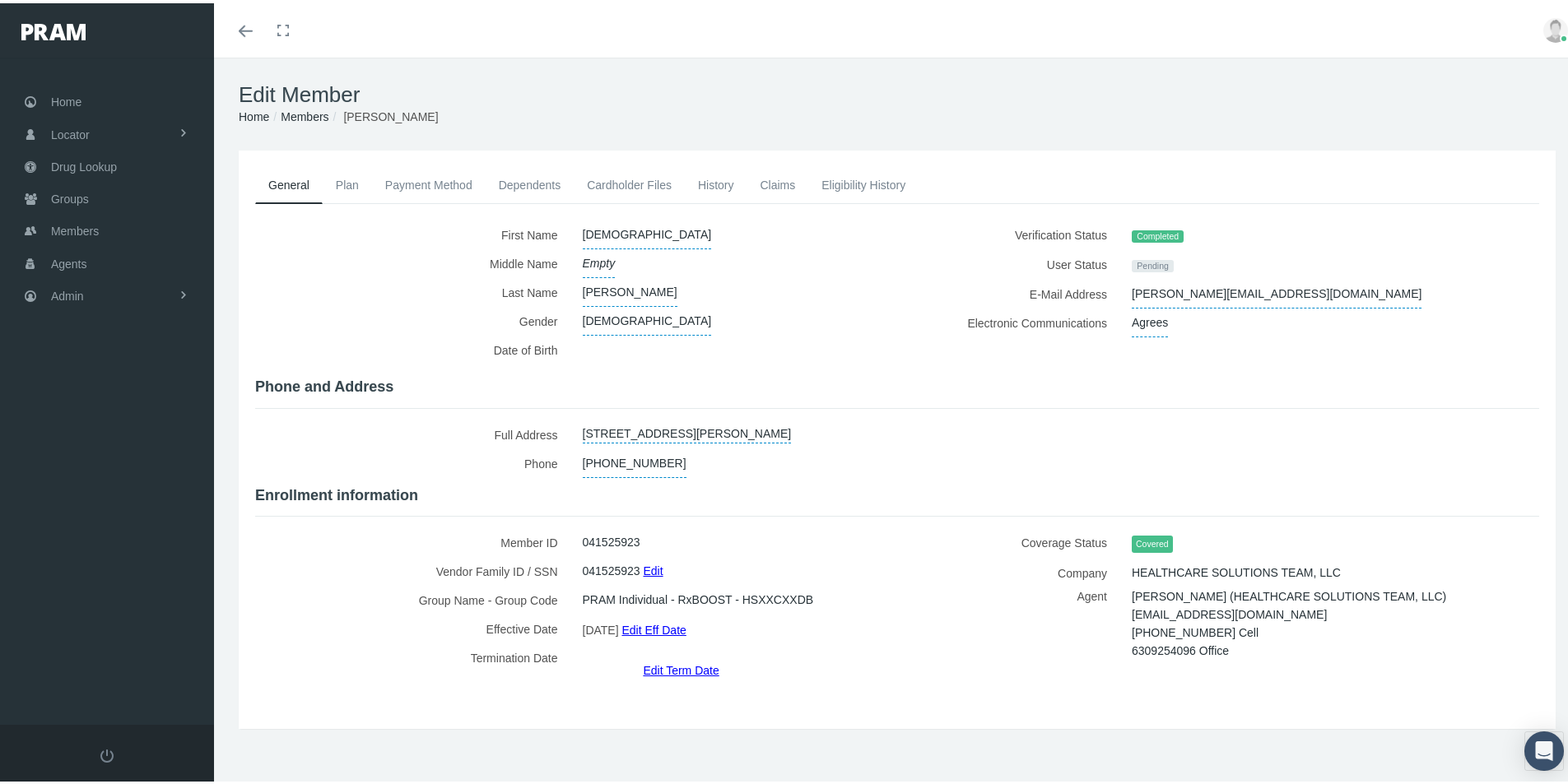
click at [1060, 375] on h4 "Phone and Address" at bounding box center [897, 384] width 1284 height 18
drag, startPoint x: 1279, startPoint y: 290, endPoint x: 1120, endPoint y: 296, distance: 159.1
click at [1119, 290] on div "Alex@blusleepproducts.com" at bounding box center [1302, 290] width 367 height 29
copy span "Alex@blusleepproducts.com"
drag, startPoint x: 1273, startPoint y: 623, endPoint x: 1125, endPoint y: 625, distance: 148.0
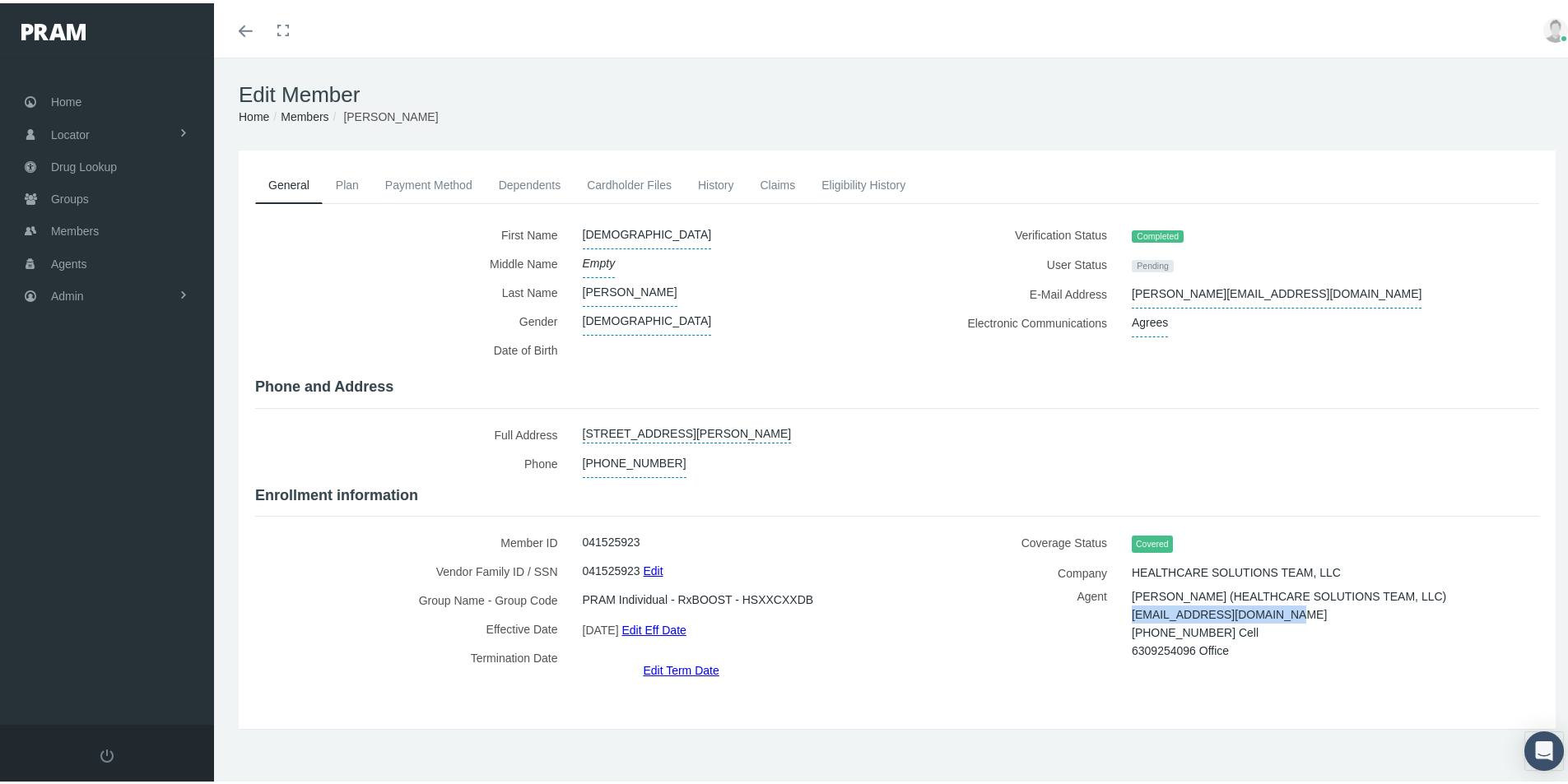
click at [1125, 625] on div "DIEGO BAUTISTA-LUVIANO (HEALTHCARE SOLUTIONS TEAM, LLC) diego.b@securestratos.c…" at bounding box center [1302, 620] width 367 height 73
copy span "diego.b@securestratos.com"
click at [897, 647] on div "Coverage Status Covered Company HEALTHCARE SOLUTIONS TEAM, LLC Agent diego.b@se…" at bounding box center [1224, 600] width 654 height 151
drag, startPoint x: 390, startPoint y: 633, endPoint x: 348, endPoint y: 603, distance: 51.6
click at [389, 627] on label "Effective Date" at bounding box center [413, 626] width 315 height 29
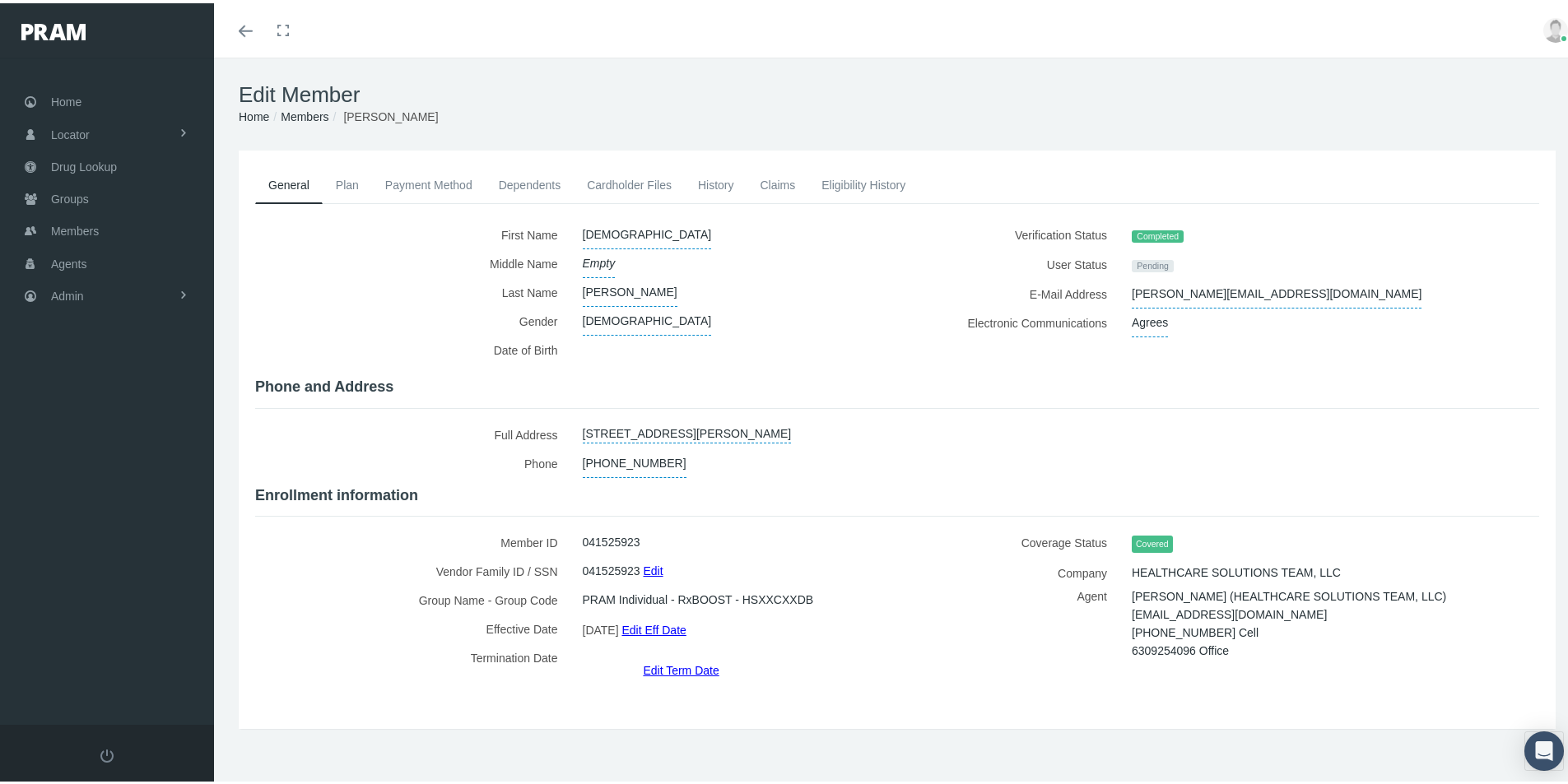
click at [787, 665] on div "Member ID 041525923 Vendor Family ID / SSN 041525923 Edit Group Name - Group Co…" at bounding box center [569, 600] width 654 height 151
drag, startPoint x: 521, startPoint y: 721, endPoint x: 496, endPoint y: 692, distance: 38.3
click at [521, 719] on div "General Plan Payment Method Dependents Cardholder Files History" at bounding box center [897, 460] width 1366 height 627
click at [67, 199] on span "Groups" at bounding box center [70, 196] width 38 height 31
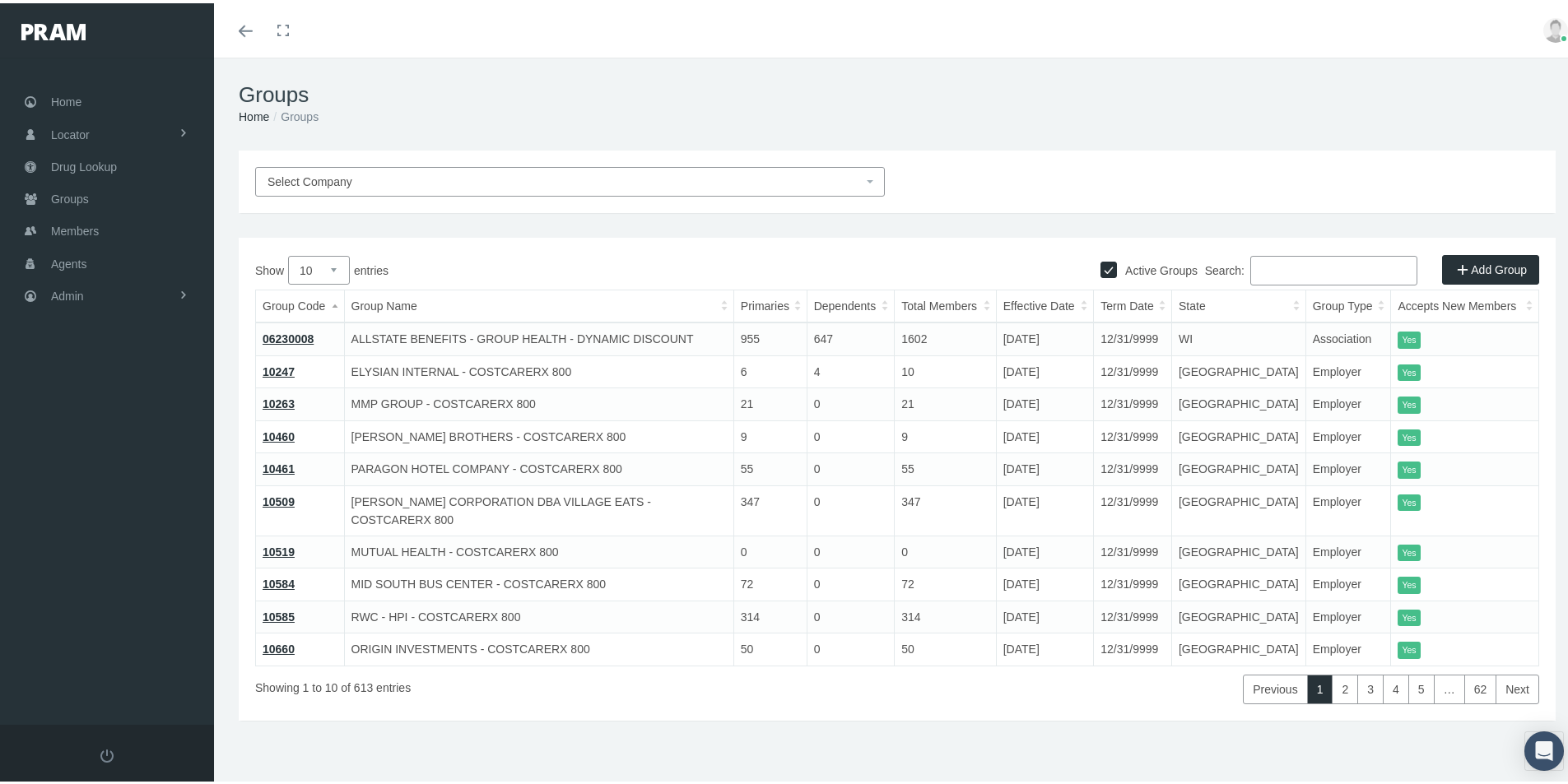
click at [320, 176] on span "Select Company" at bounding box center [310, 178] width 85 height 13
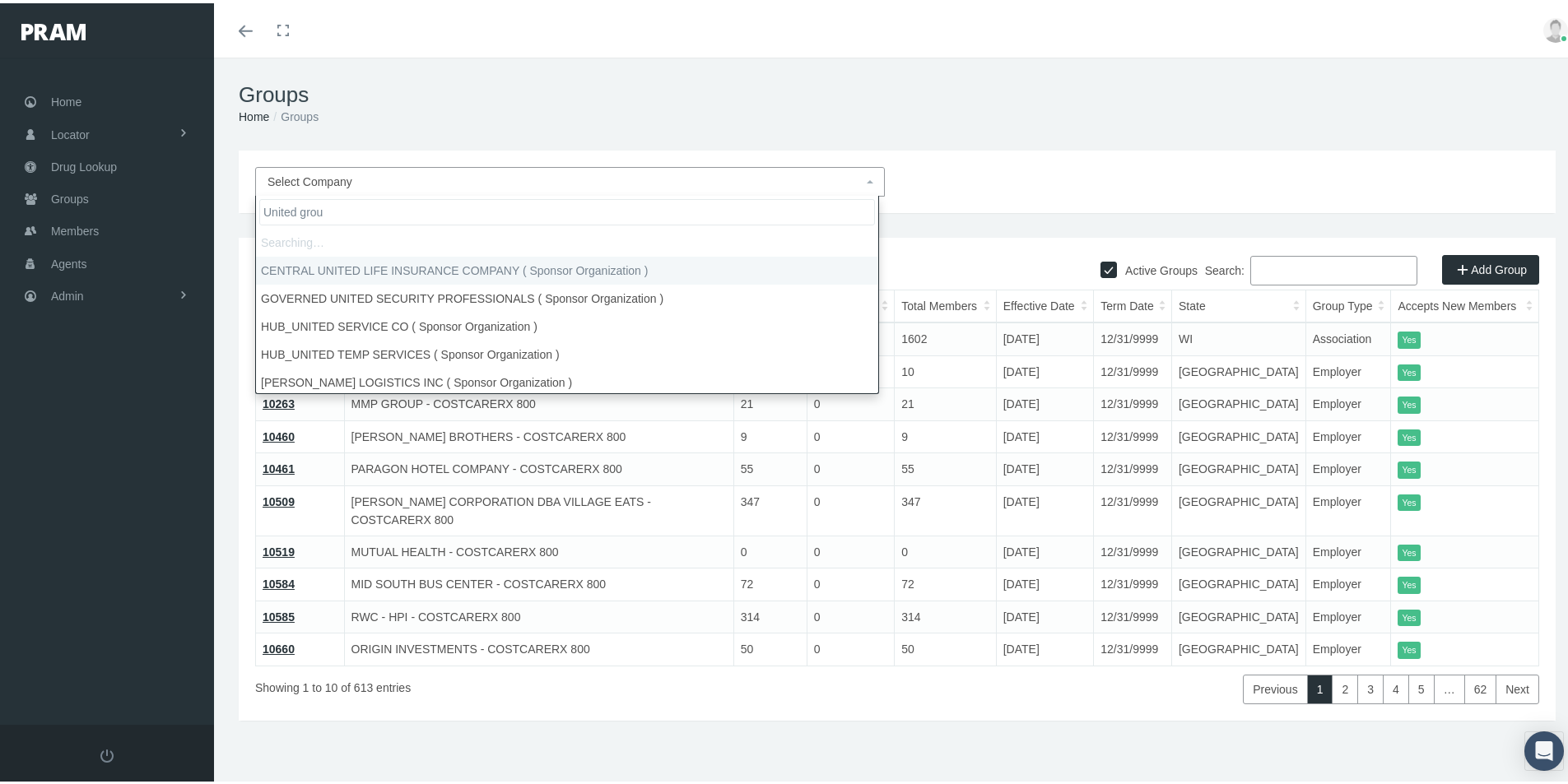
type input "United group"
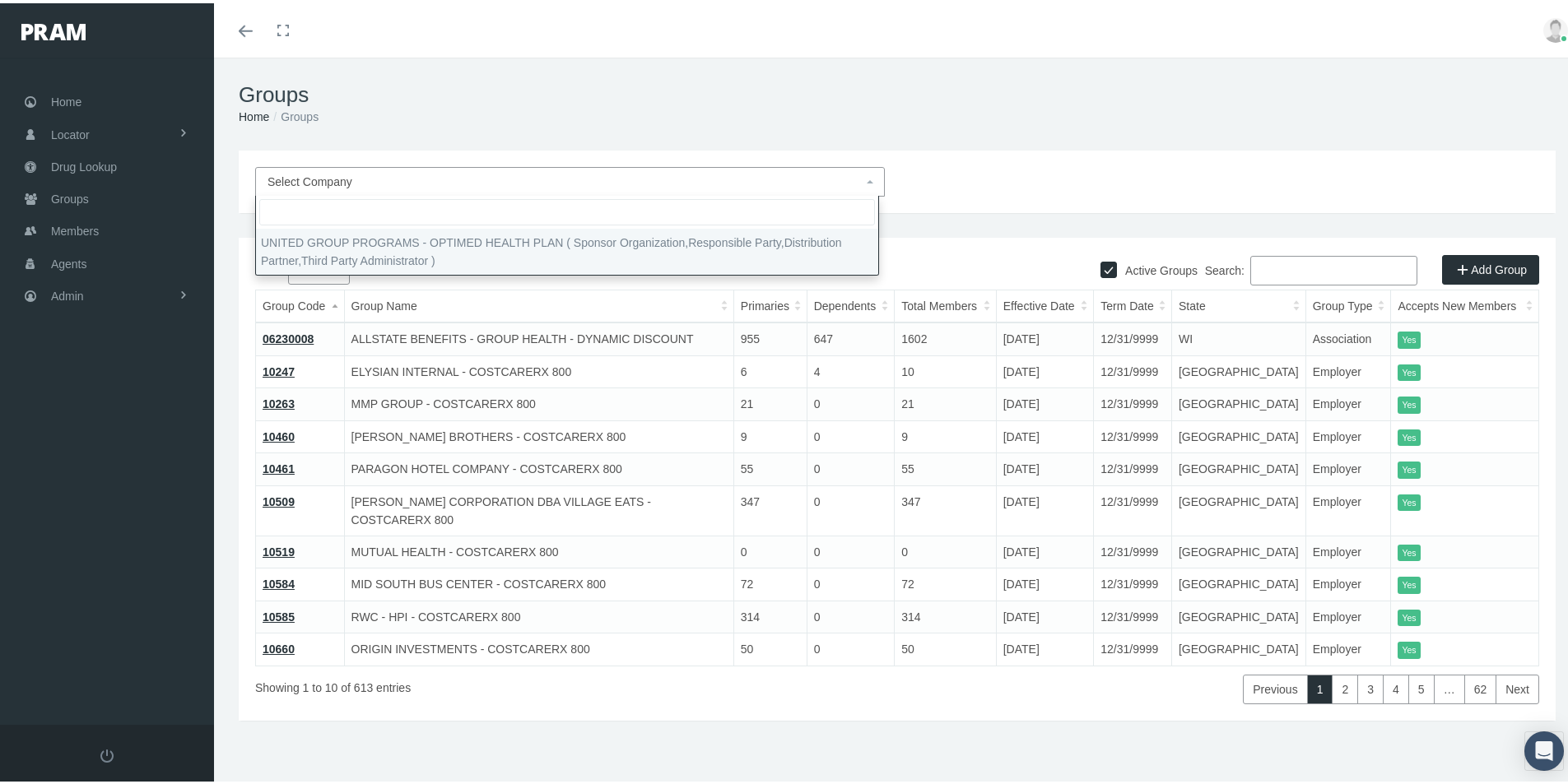
select select "4875"
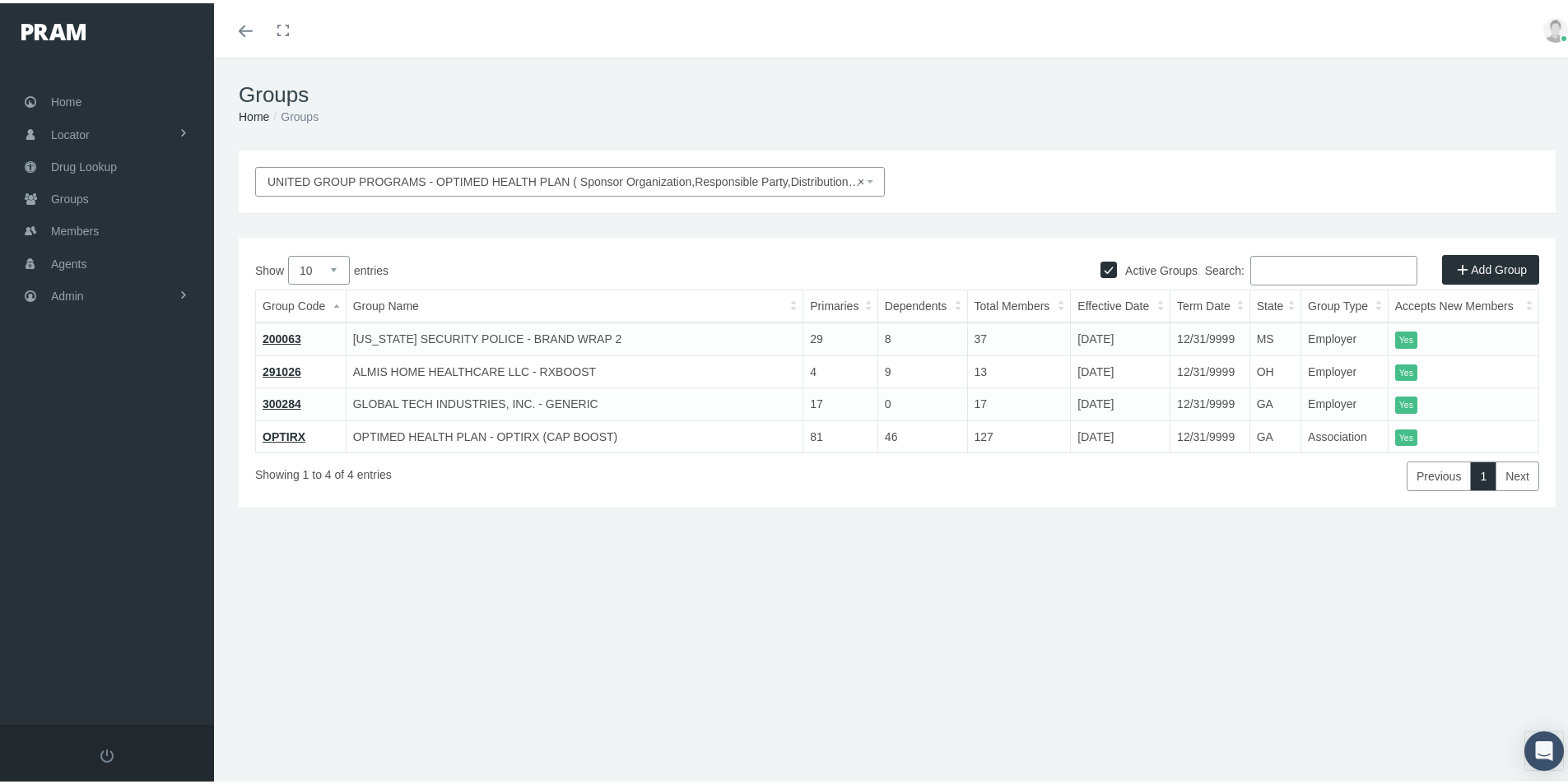
click at [490, 634] on div "Groups Home Groups UNITED GROUP PROGRAMS - OPTIMED HEALTH PLAN ( Sponsor Organi…" at bounding box center [897, 427] width 1366 height 748
drag, startPoint x: 516, startPoint y: 726, endPoint x: 518, endPoint y: 682, distance: 44.0
click at [516, 726] on div "Groups Home Groups UNITED GROUP PROGRAMS - OPTIMED HEALTH PLAN ( Sponsor Organi…" at bounding box center [897, 427] width 1366 height 748
drag, startPoint x: 862, startPoint y: 88, endPoint x: 850, endPoint y: 90, distance: 12.2
click at [862, 88] on h1 "Groups" at bounding box center [897, 91] width 1317 height 26
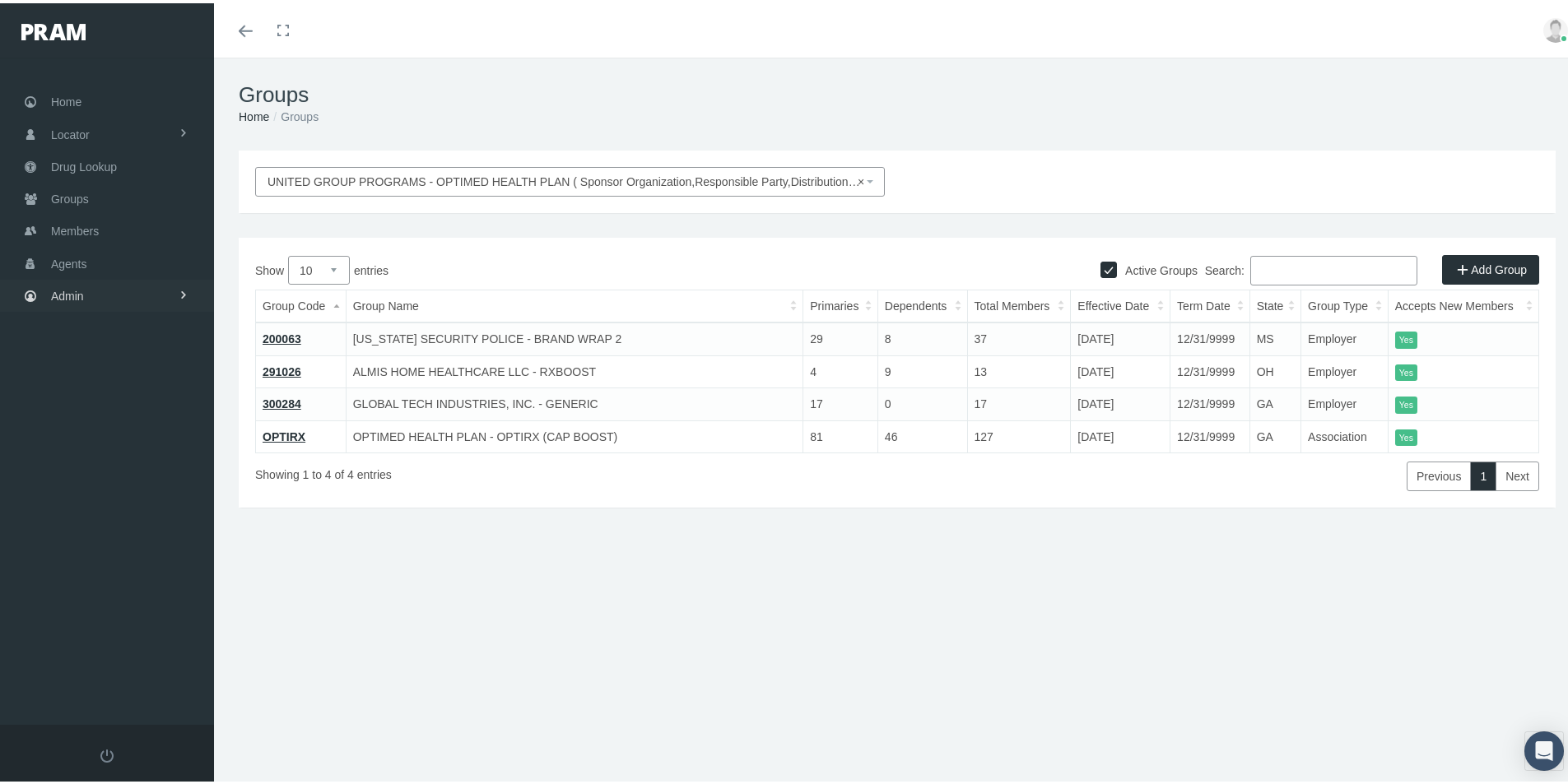
click at [69, 290] on span "Admin" at bounding box center [67, 292] width 33 height 31
click at [119, 421] on span "Group Billing" at bounding box center [100, 420] width 66 height 28
click at [83, 539] on span "Payments" at bounding box center [89, 541] width 51 height 28
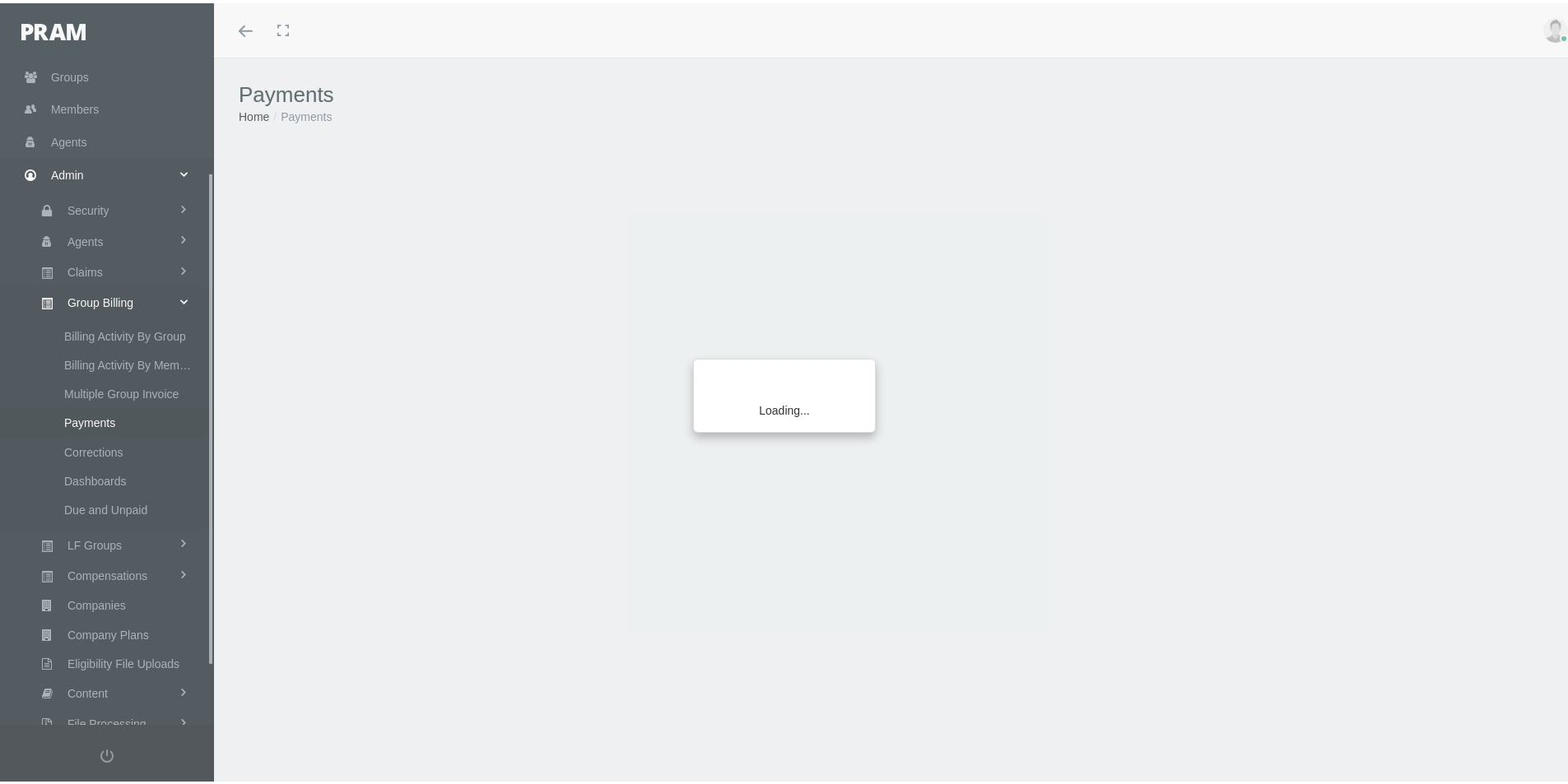
scroll to position [234, 0]
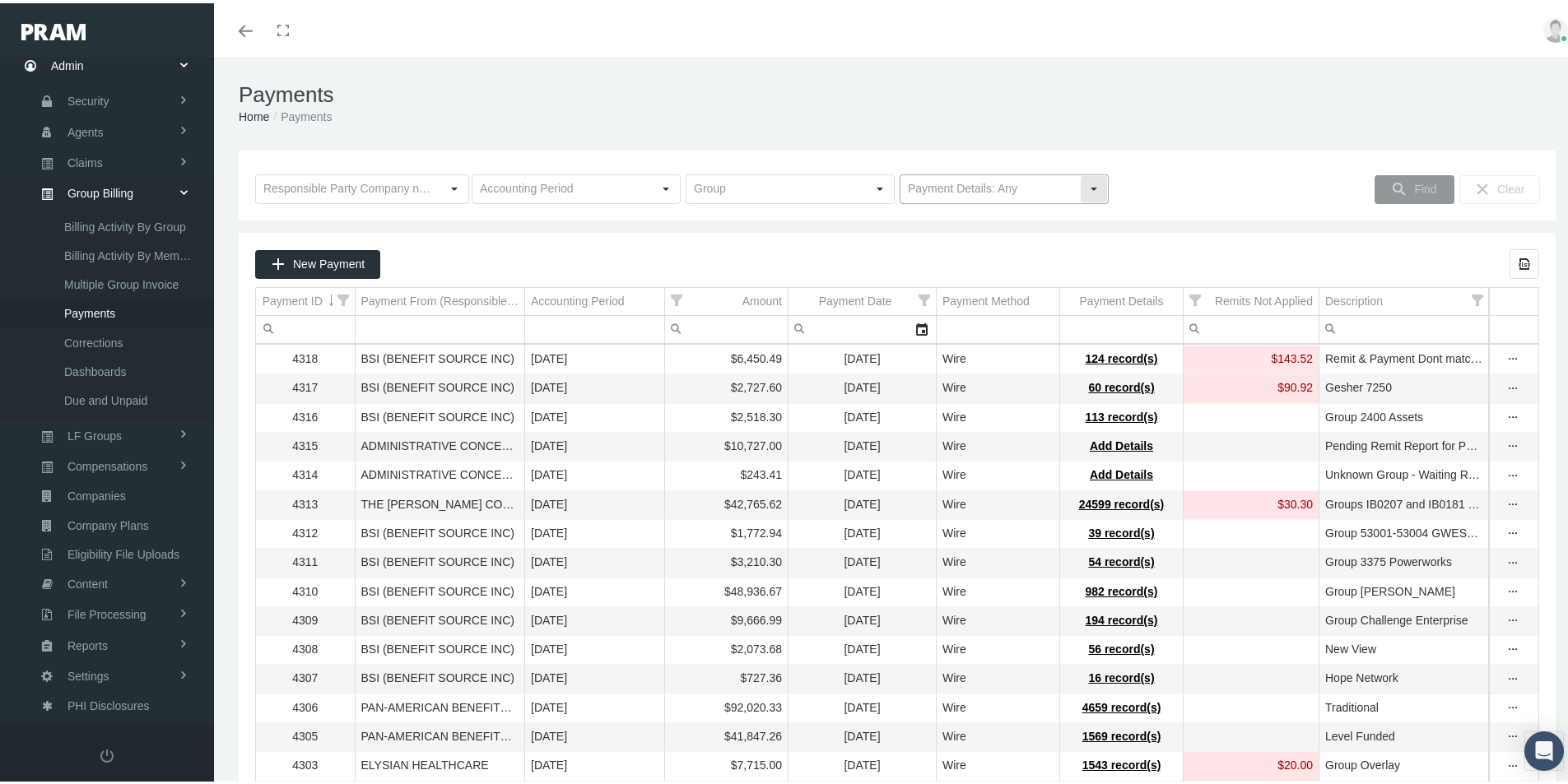
click at [1083, 181] on div "Select" at bounding box center [1093, 186] width 27 height 27
click at [933, 245] on div "No Payment Details" at bounding box center [997, 242] width 205 height 27
type input "No Payment Details"
click at [1417, 188] on span "Find" at bounding box center [1425, 186] width 22 height 13
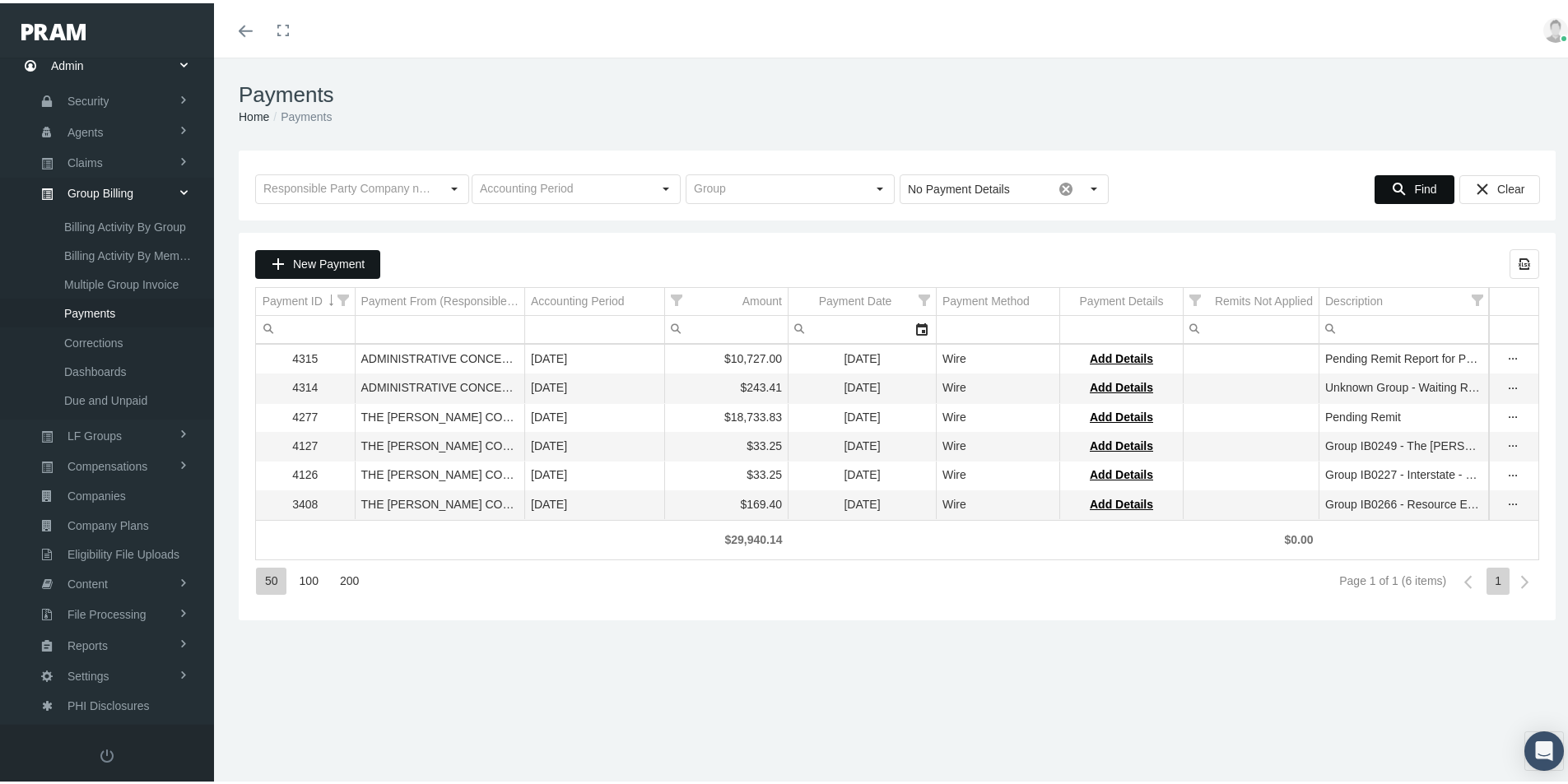
click at [334, 267] on span "New Payment" at bounding box center [328, 260] width 72 height 13
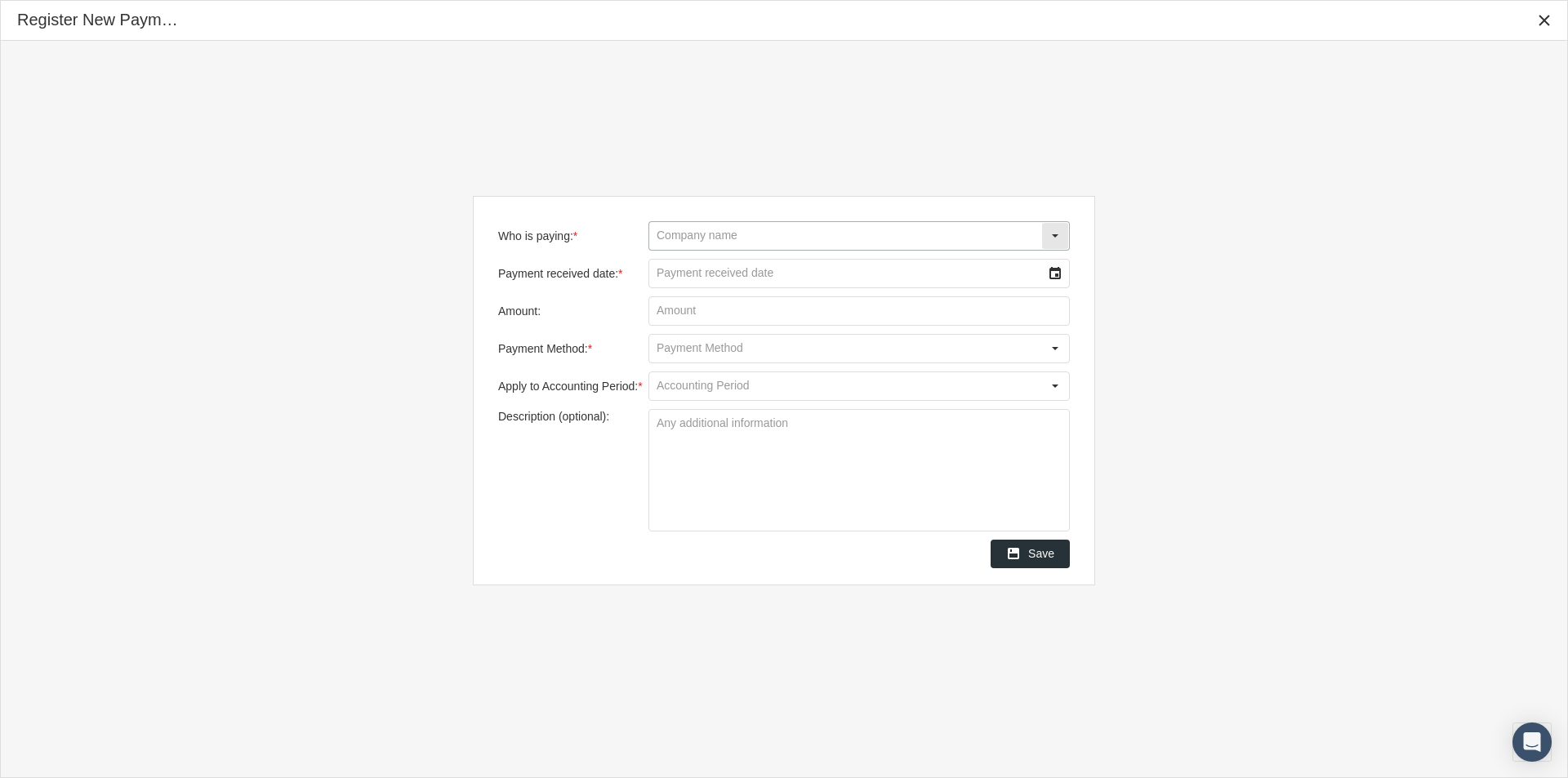
click at [717, 244] on input "Who is paying: *" at bounding box center [845, 236] width 392 height 28
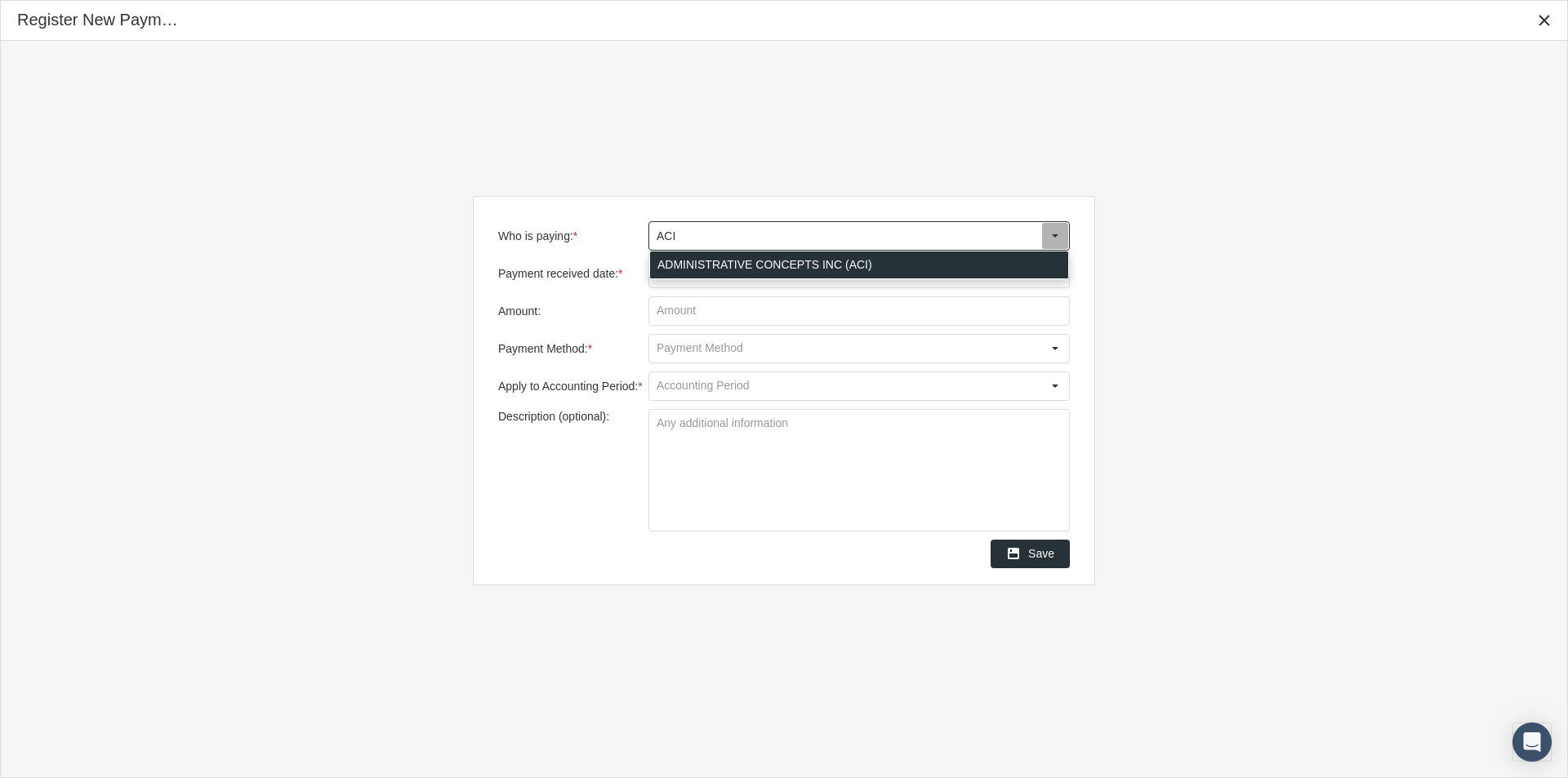
click at [700, 264] on div "ADMINISTRATIVE CONCEPTS INC (ACI)" at bounding box center [859, 264] width 418 height 27
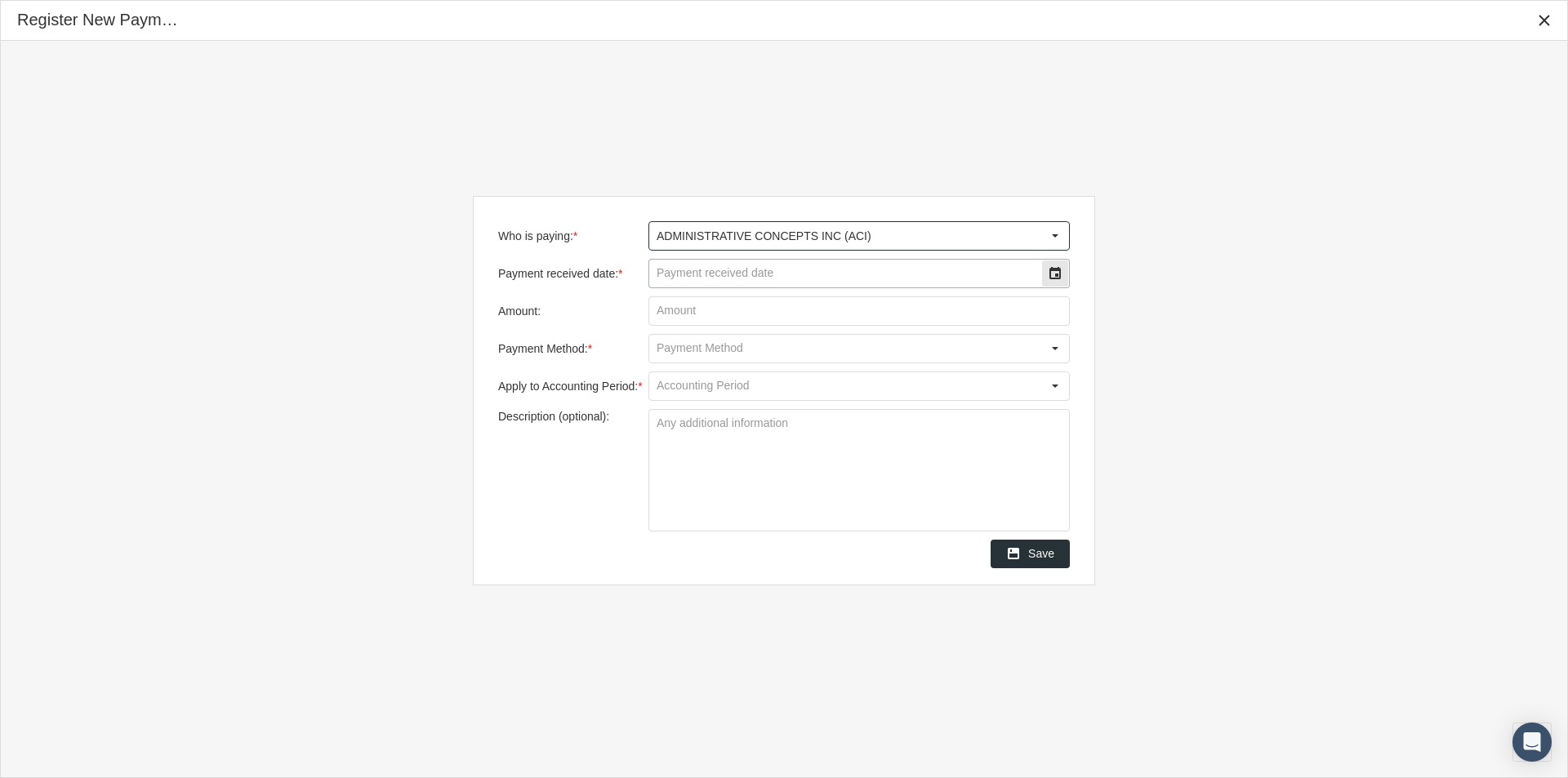
type input "ADMINISTRATIVE CONCEPTS INC (ACI)"
click at [698, 277] on input "Payment received date: *" at bounding box center [845, 274] width 392 height 28
type input "[DATE]"
type input "$ 348.17"
click at [708, 352] on input "Payment Method: *" at bounding box center [845, 349] width 392 height 28
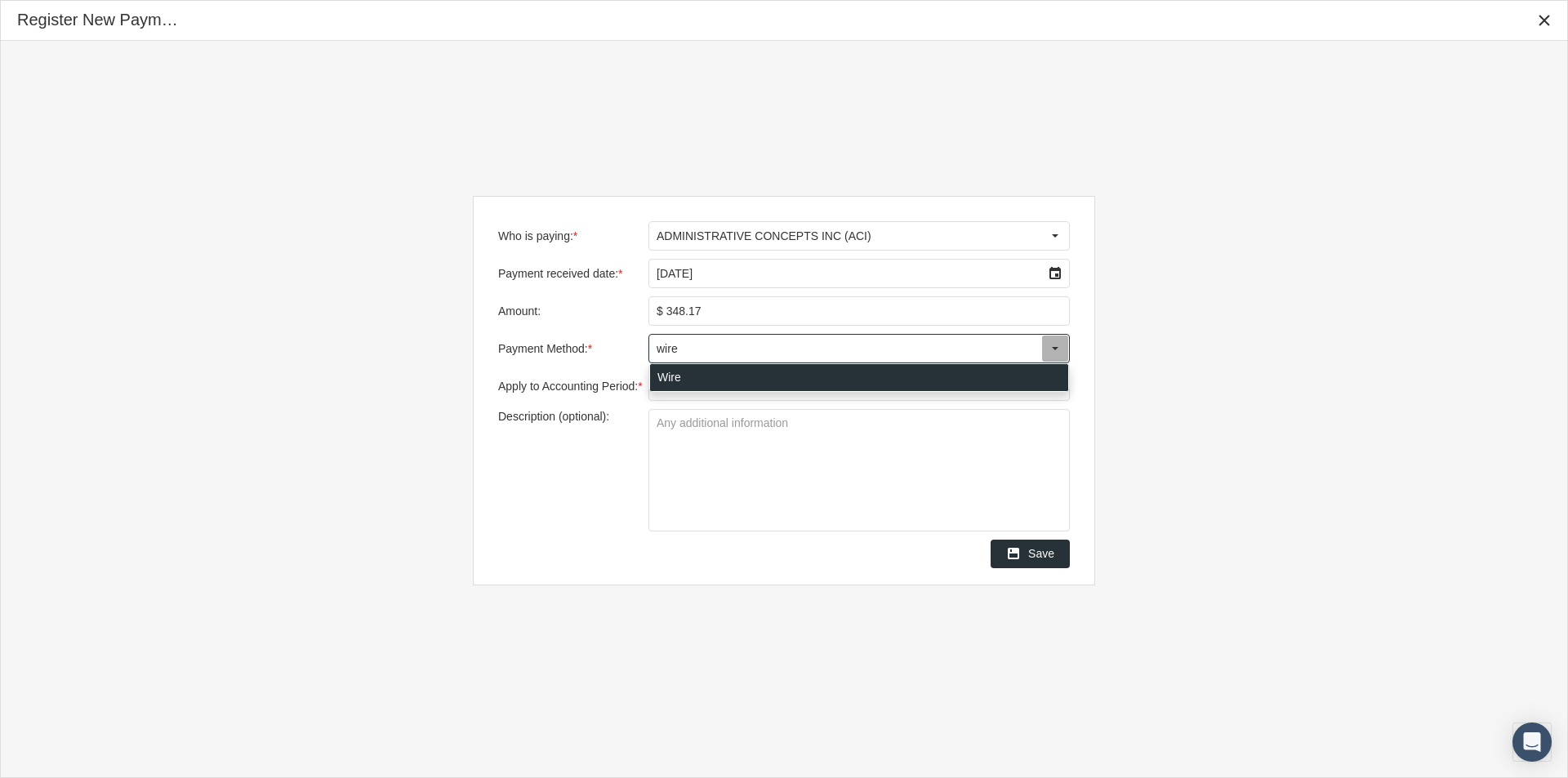
click at [670, 375] on div "Wire" at bounding box center [859, 378] width 418 height 27
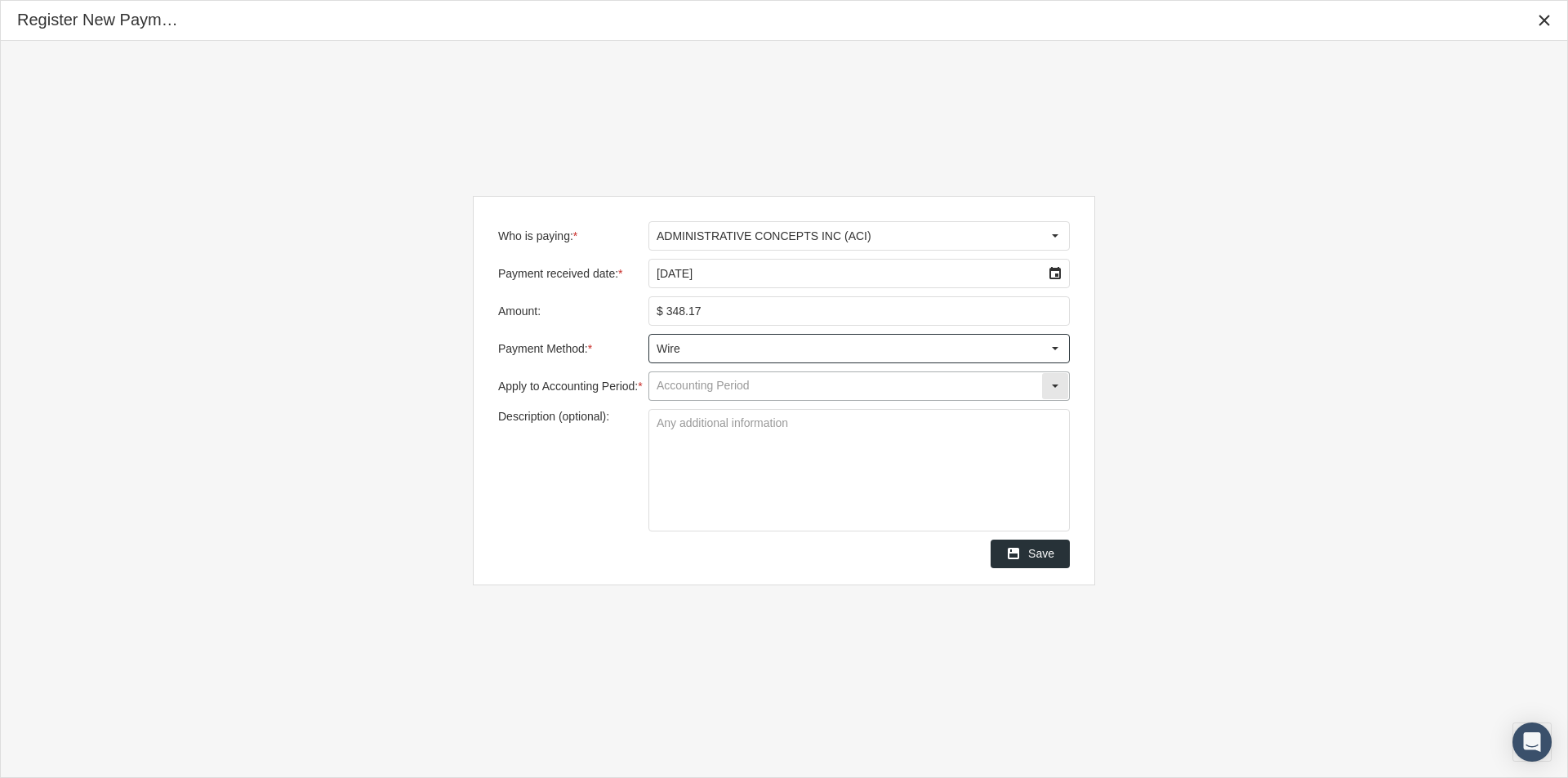
type input "Wire"
click at [676, 384] on input "Apply to Accounting Period: *" at bounding box center [845, 386] width 392 height 28
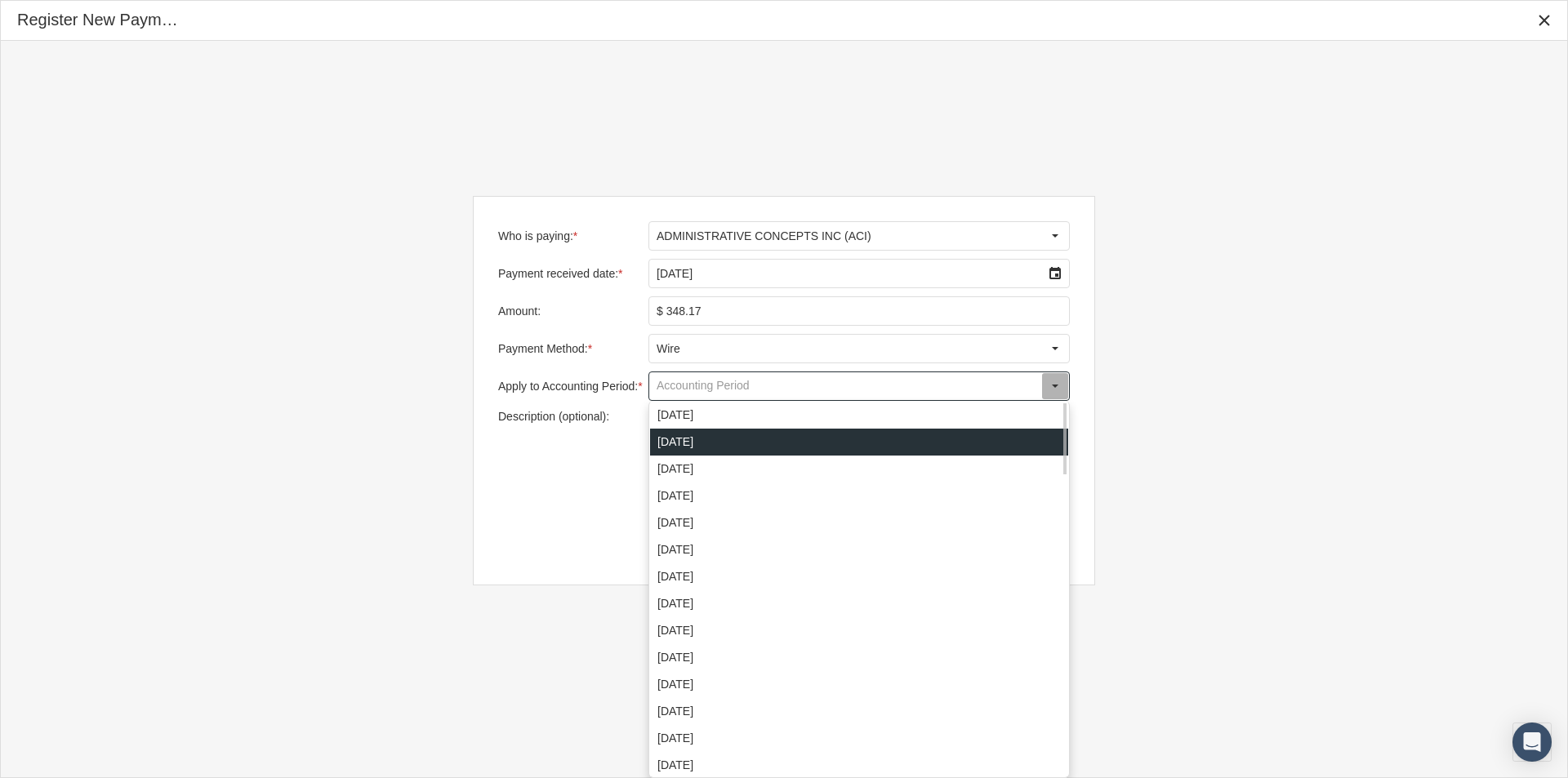
click at [681, 442] on div "[DATE]" at bounding box center [859, 442] width 418 height 27
type input "[DATE]"
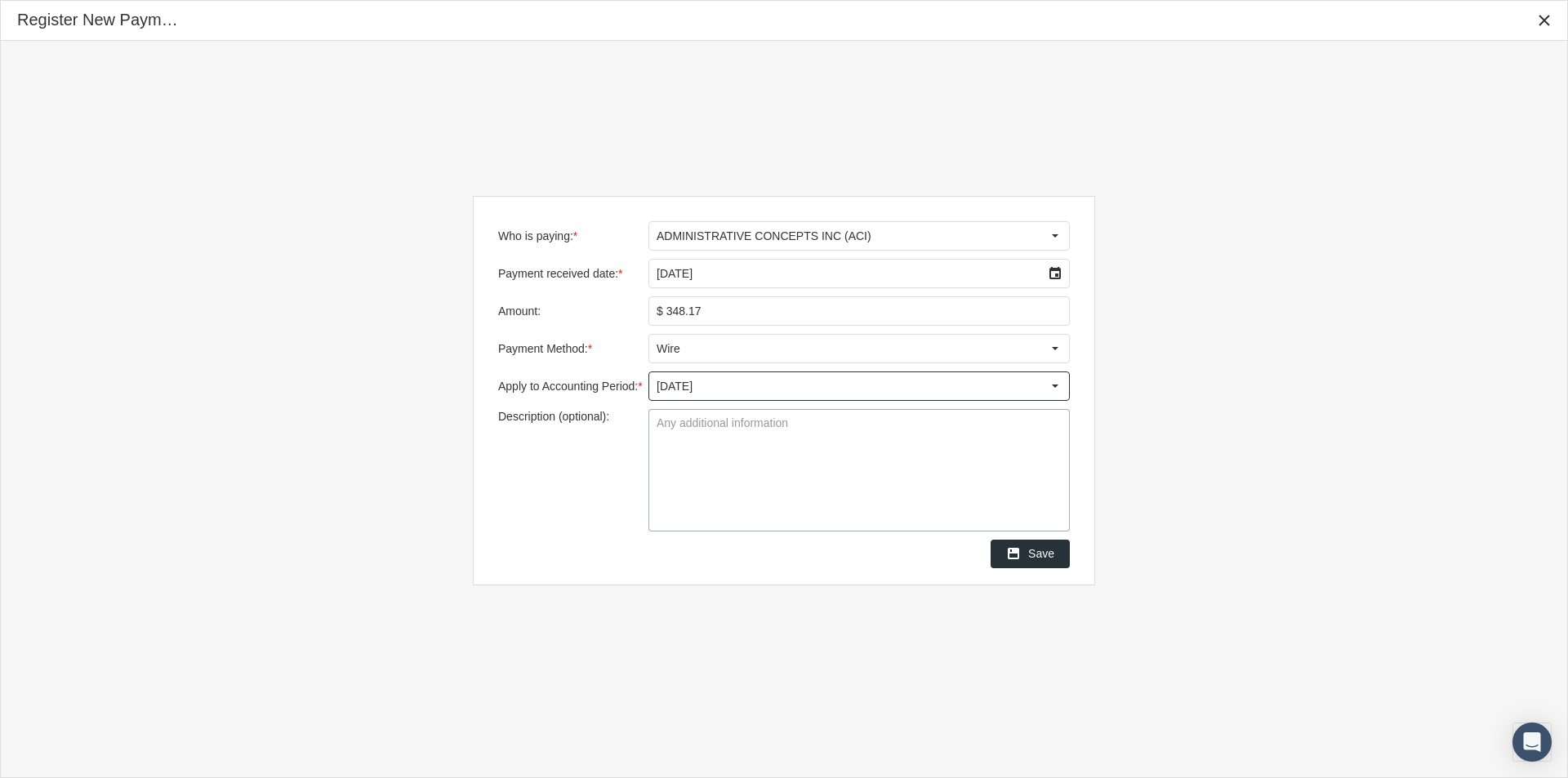
click at [657, 429] on textarea "Description (optional):" at bounding box center [859, 471] width 420 height 121
type textarea "Waiting Remit"
click at [1042, 552] on span "Save" at bounding box center [1041, 553] width 26 height 13
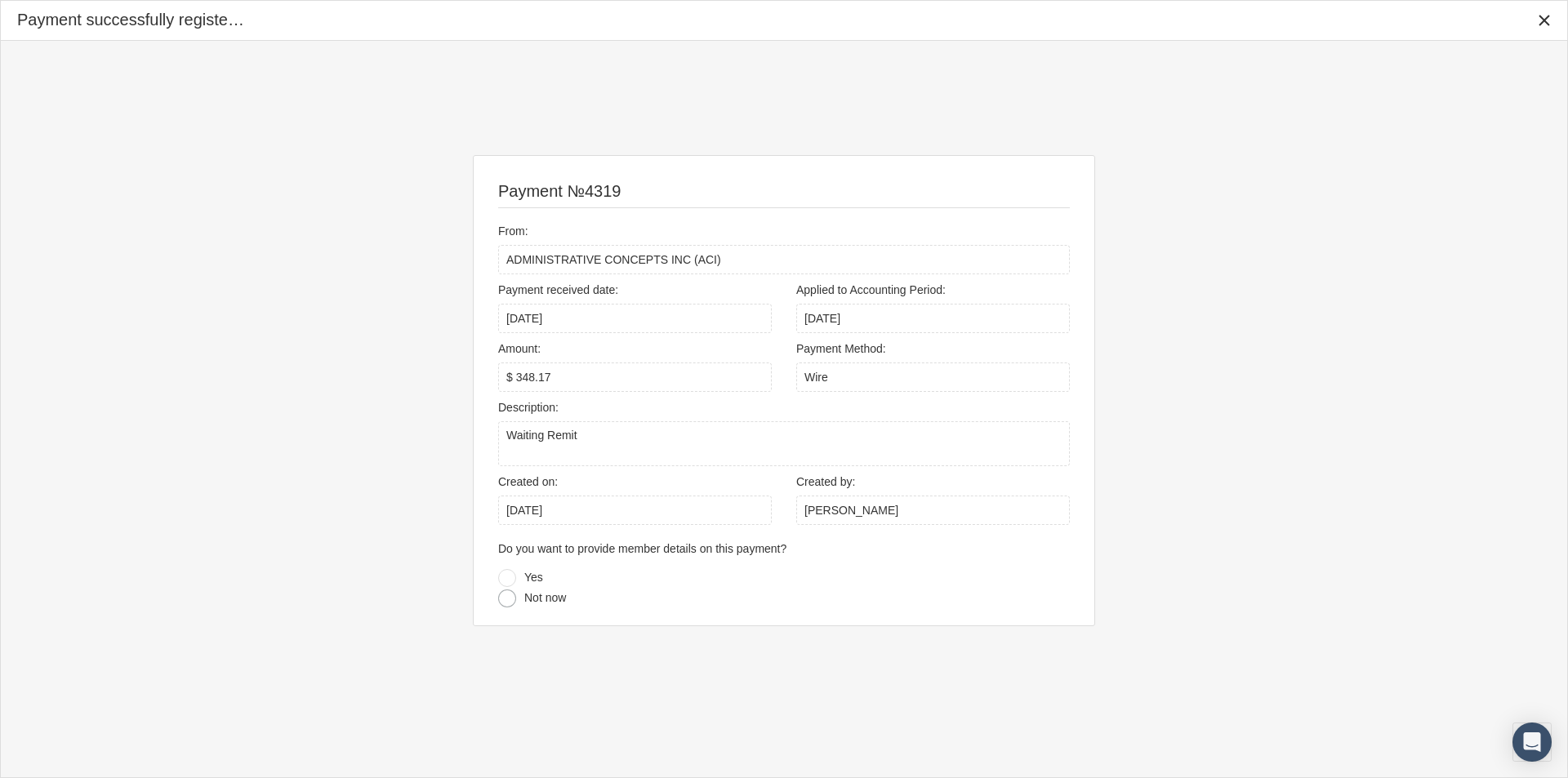
click at [500, 596] on div at bounding box center [507, 598] width 18 height 18
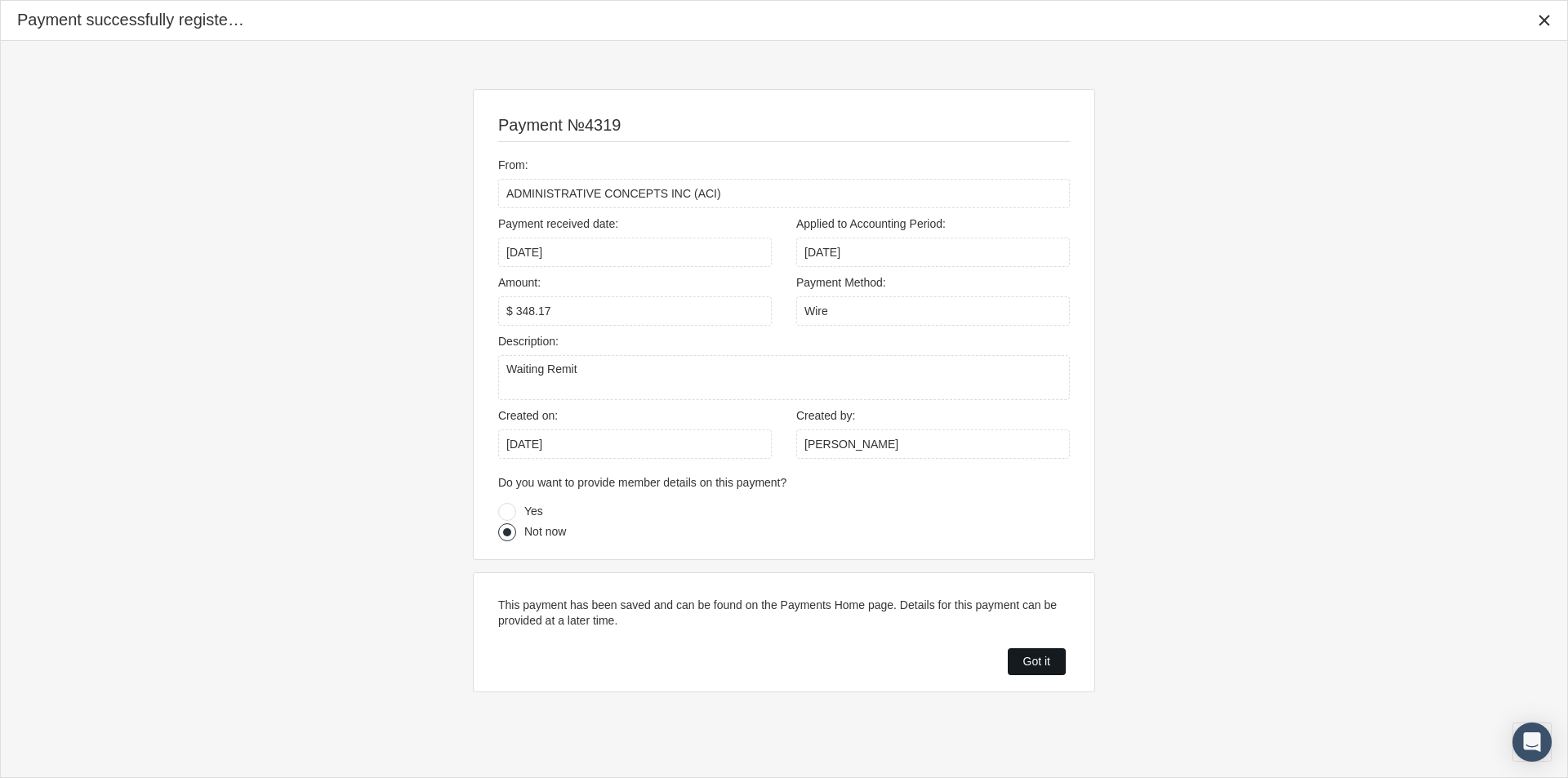
click at [1019, 655] on div "Got it" at bounding box center [1037, 661] width 56 height 25
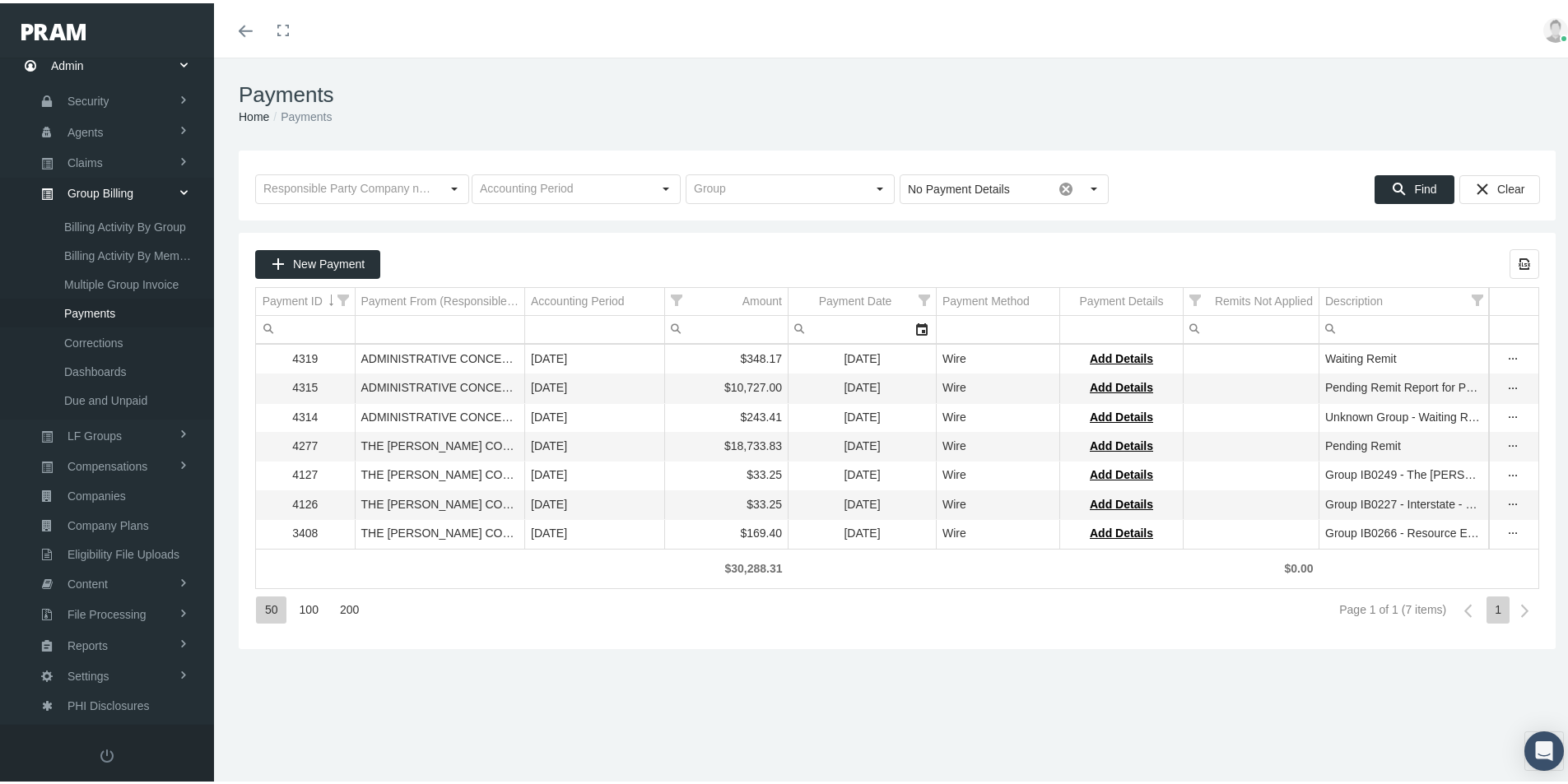
click at [694, 696] on div "Payments Home Payments Loading... No Payment Details Pull down to refresh... Re…" at bounding box center [897, 427] width 1366 height 748
click at [473, 723] on div "Payments Home Payments Loading... No Payment Details Pull down to refresh... Re…" at bounding box center [897, 427] width 1366 height 748
